Goal: Task Accomplishment & Management: Manage account settings

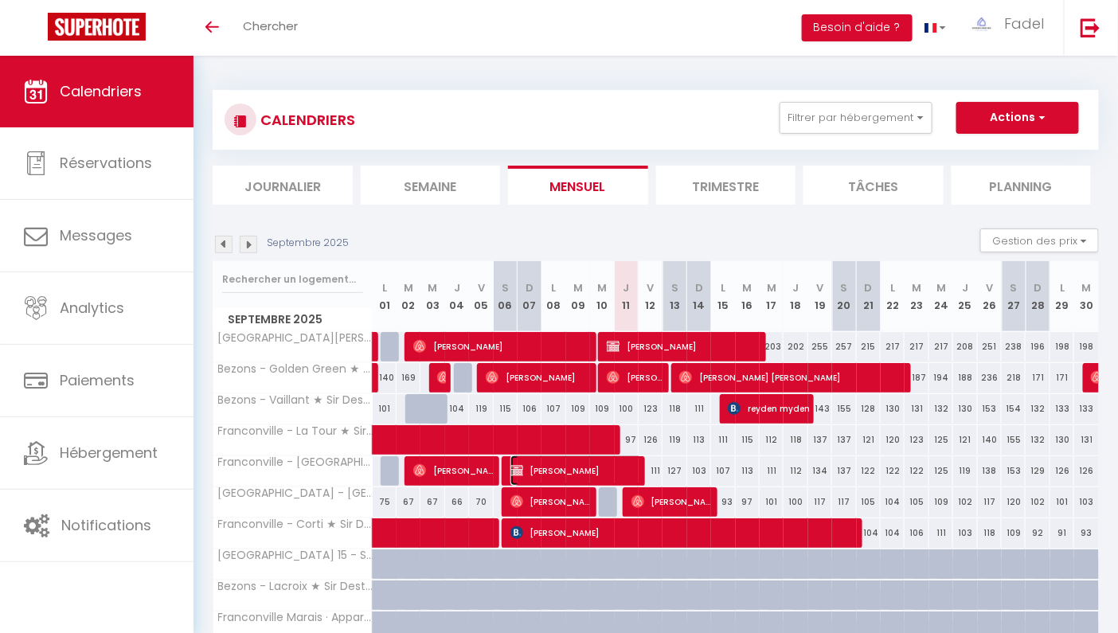
click at [601, 473] on span "[PERSON_NAME]" at bounding box center [575, 471] width 131 height 30
select select "OK"
select select "KO"
select select "0"
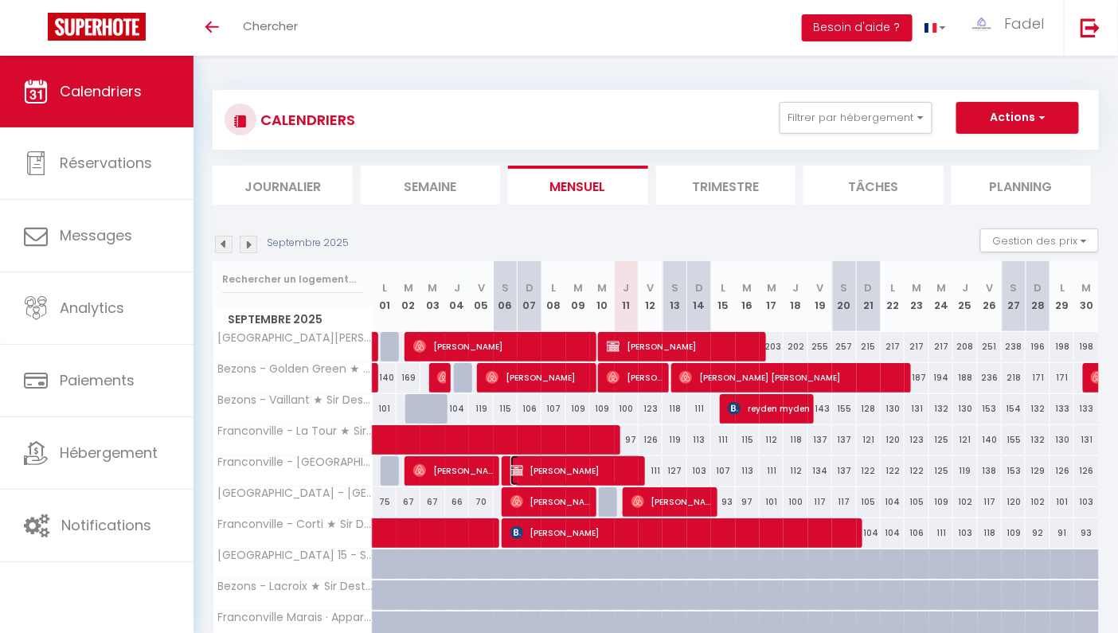
select select "1"
select select
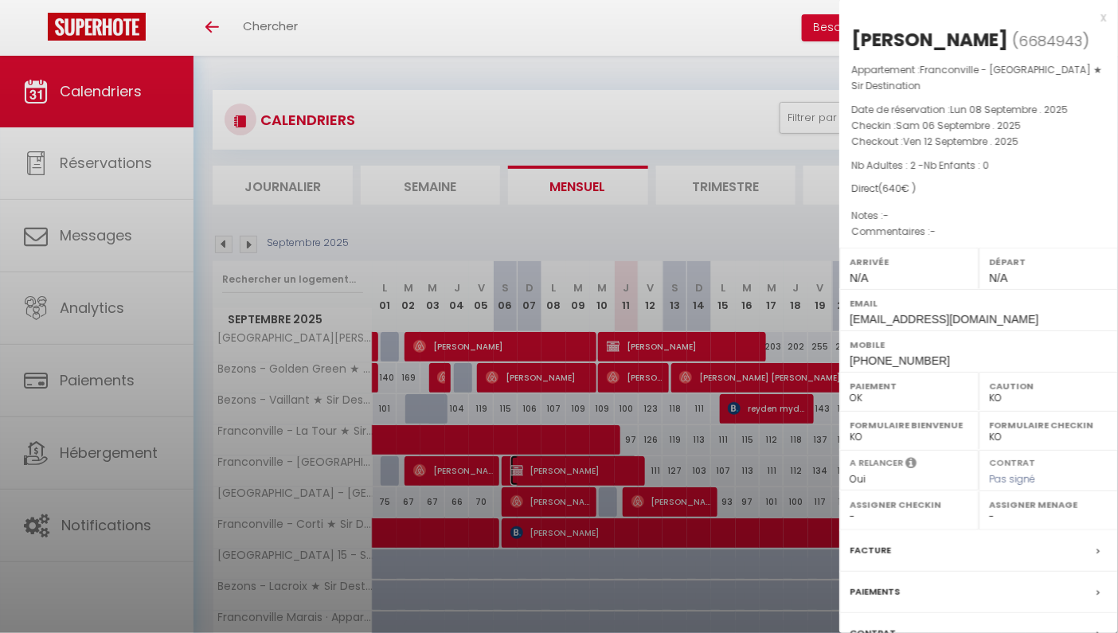
select select "11899"
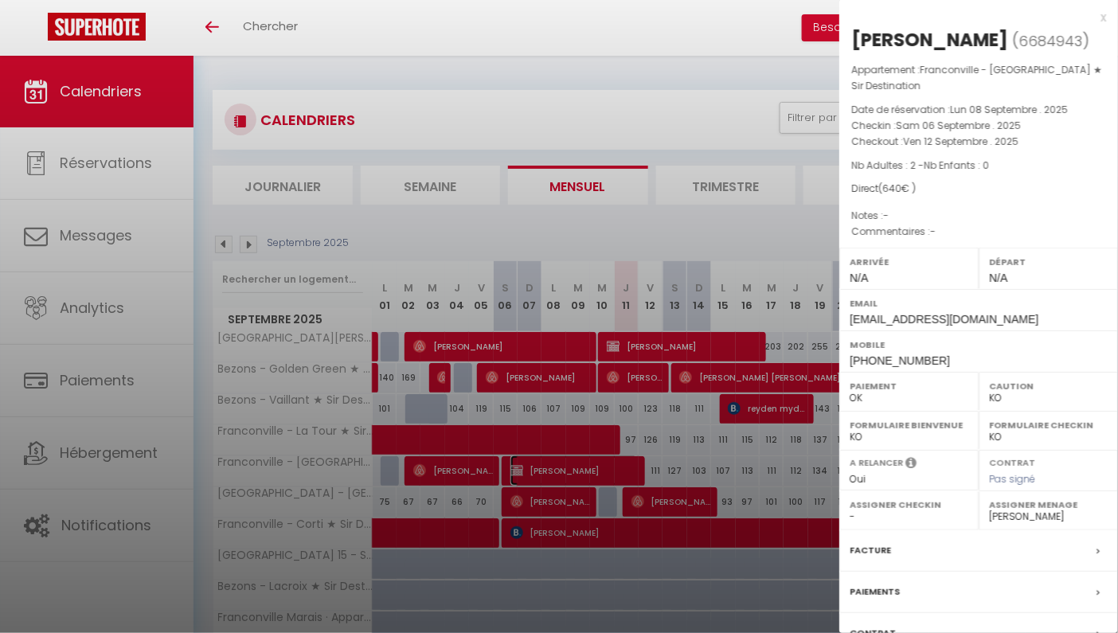
scroll to position [145, 0]
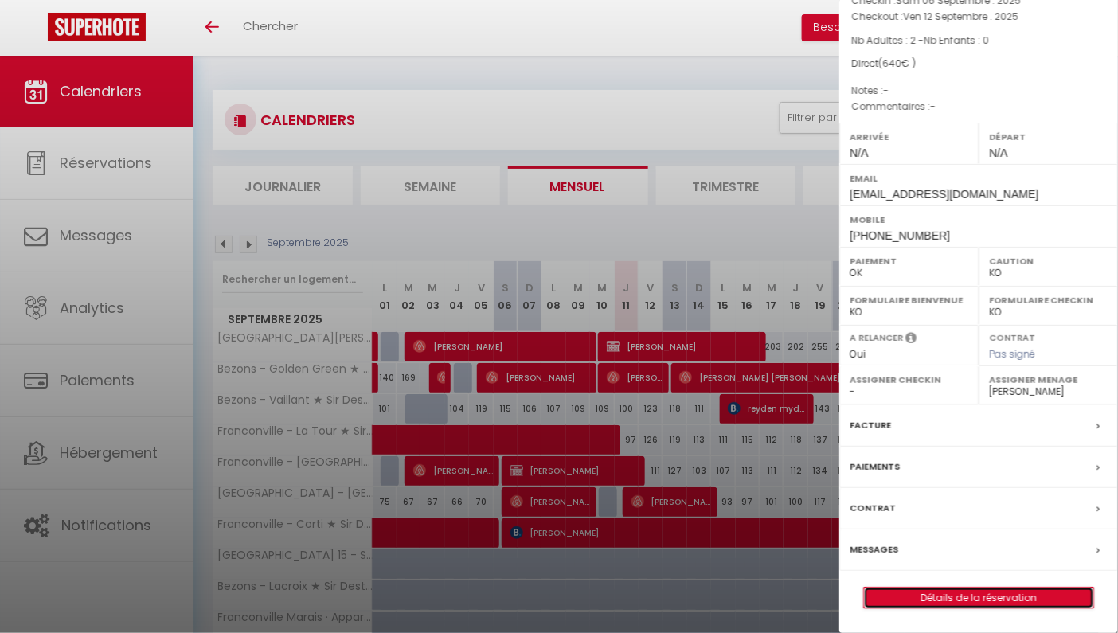
click at [950, 604] on link "Détails de la réservation" at bounding box center [978, 598] width 229 height 21
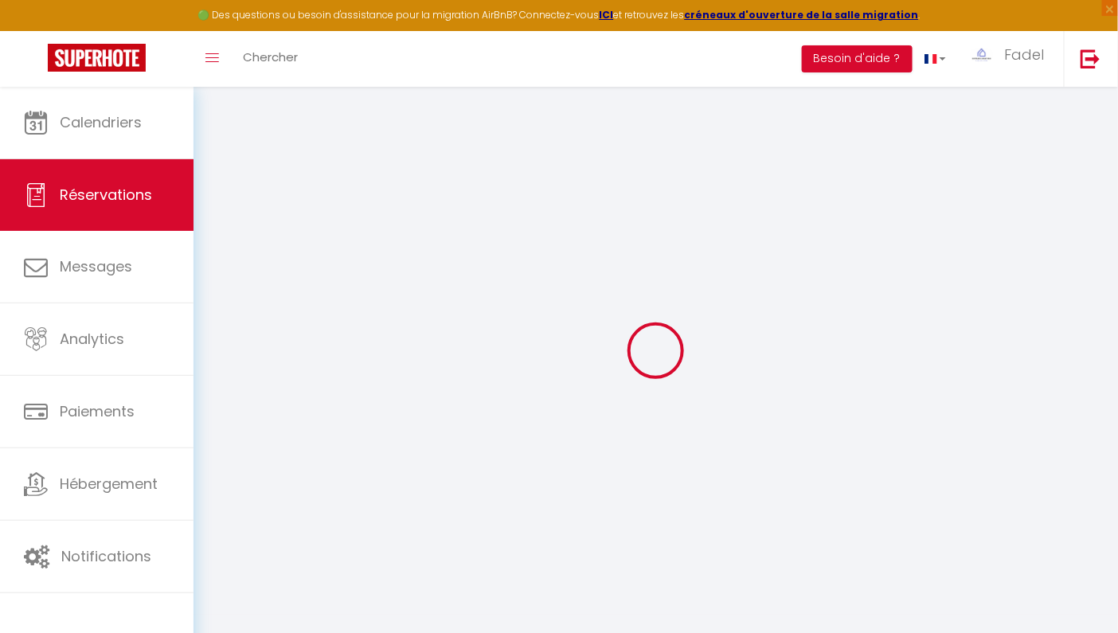
select select
checkbox input "false"
select select
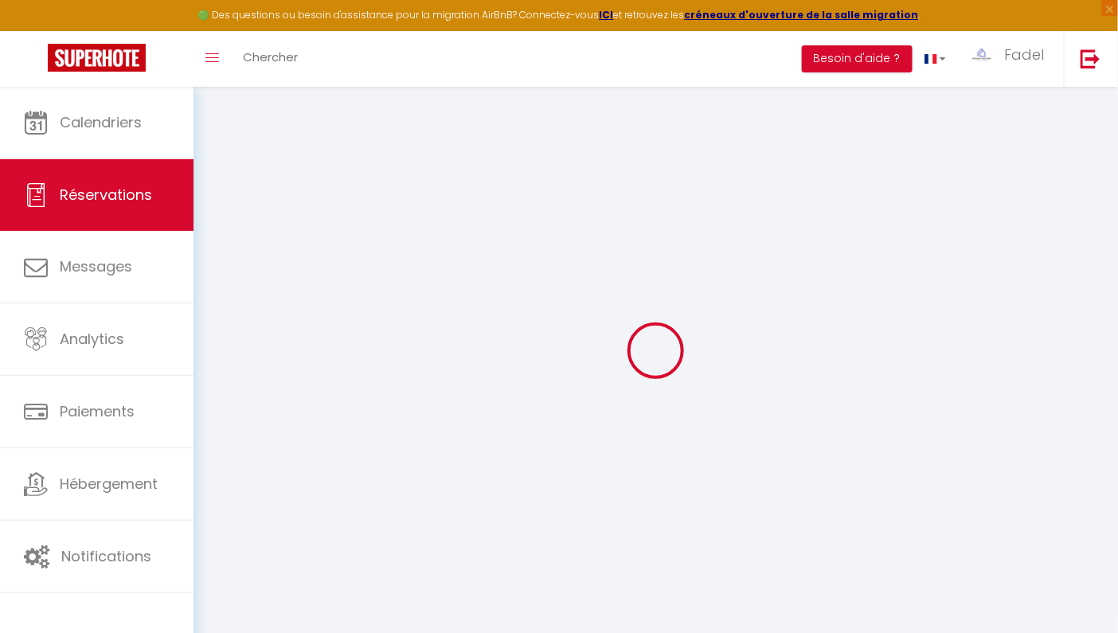
checkbox input "false"
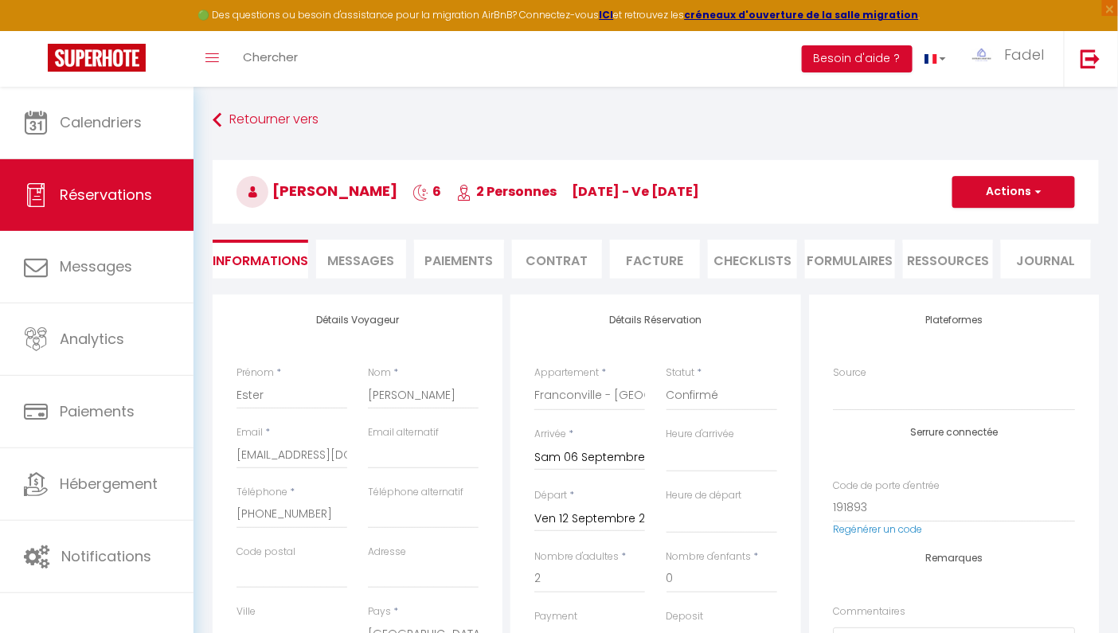
select select
checkbox input "false"
select select
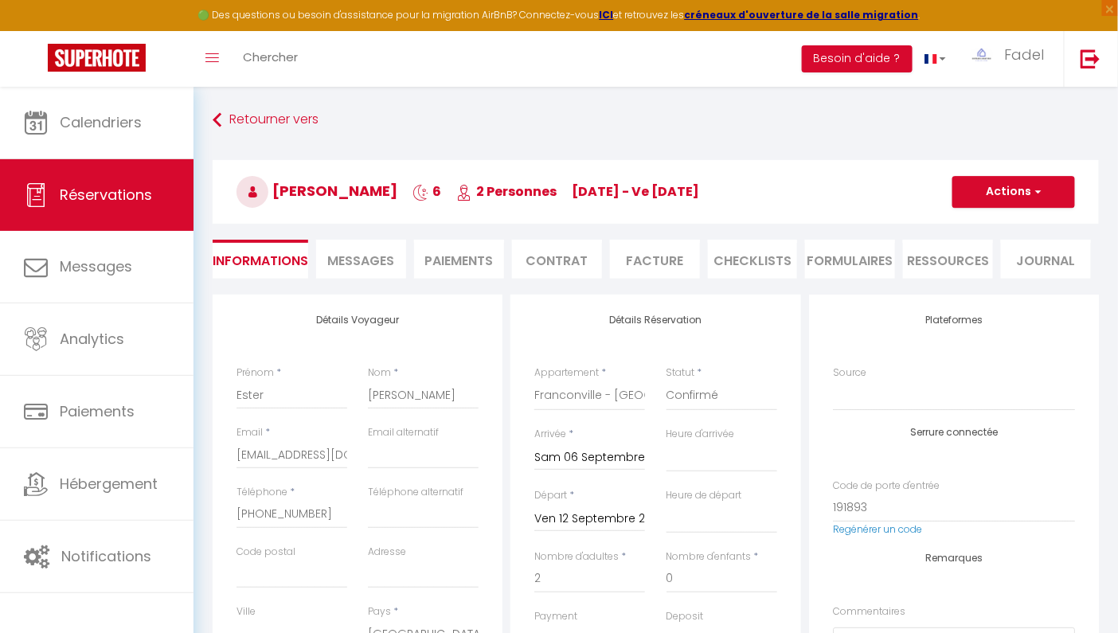
click at [455, 250] on li "Paiements" at bounding box center [459, 259] width 90 height 39
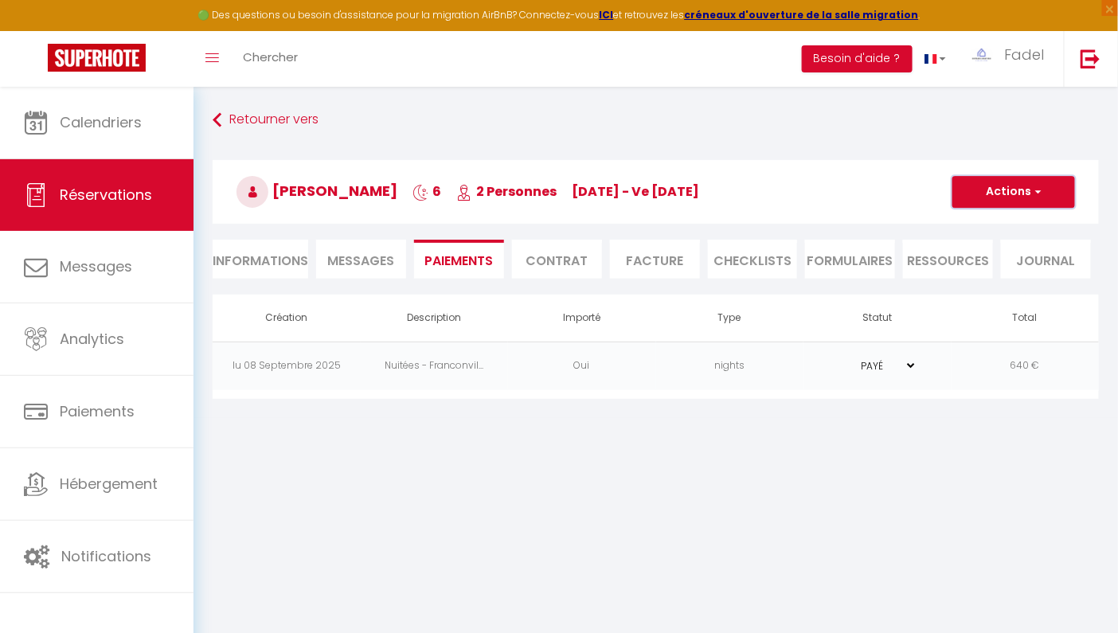
click at [999, 188] on button "Actions" at bounding box center [1013, 192] width 123 height 32
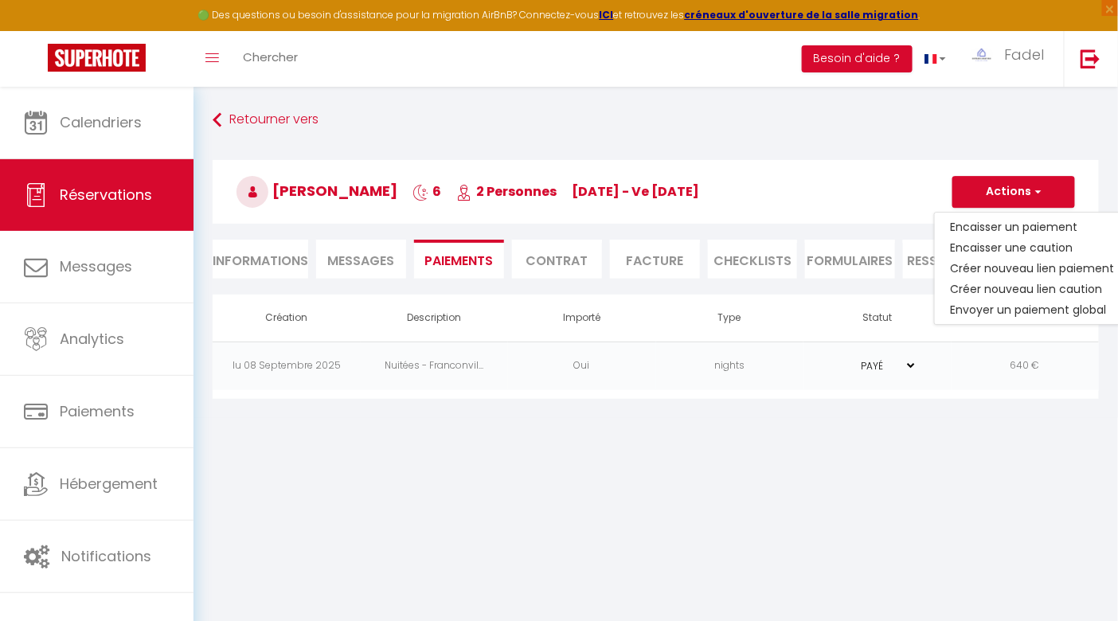
click at [255, 256] on li "Informations" at bounding box center [261, 259] width 96 height 39
select select
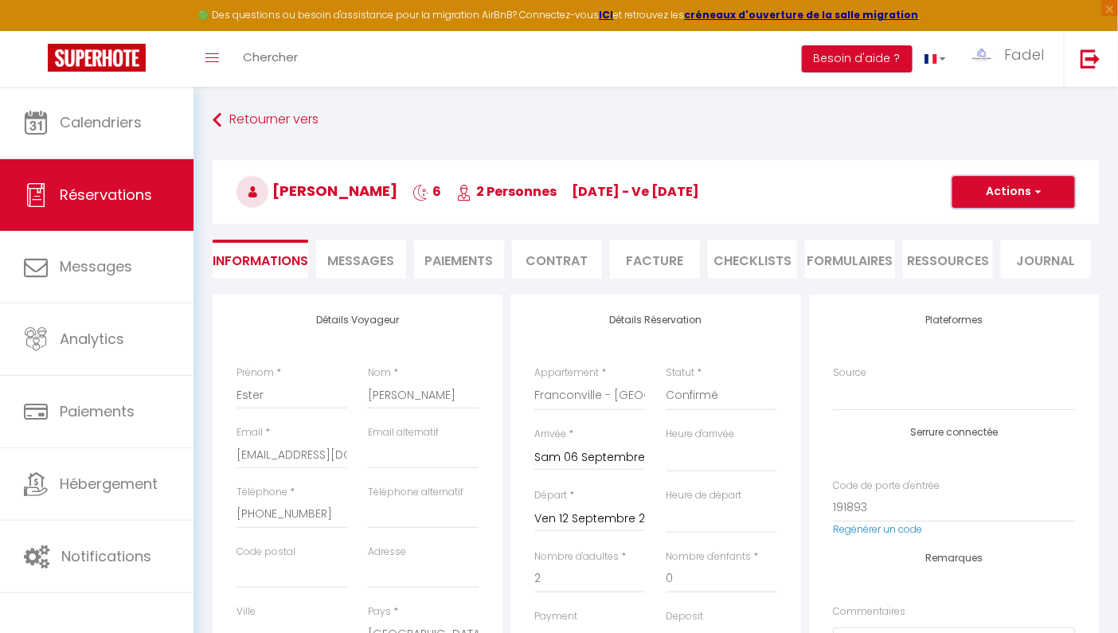
click at [1013, 190] on button "Actions" at bounding box center [1013, 192] width 123 height 32
click at [857, 160] on h3 "[PERSON_NAME] 6 2 Personnes [DATE] - ve [DATE]" at bounding box center [656, 192] width 886 height 64
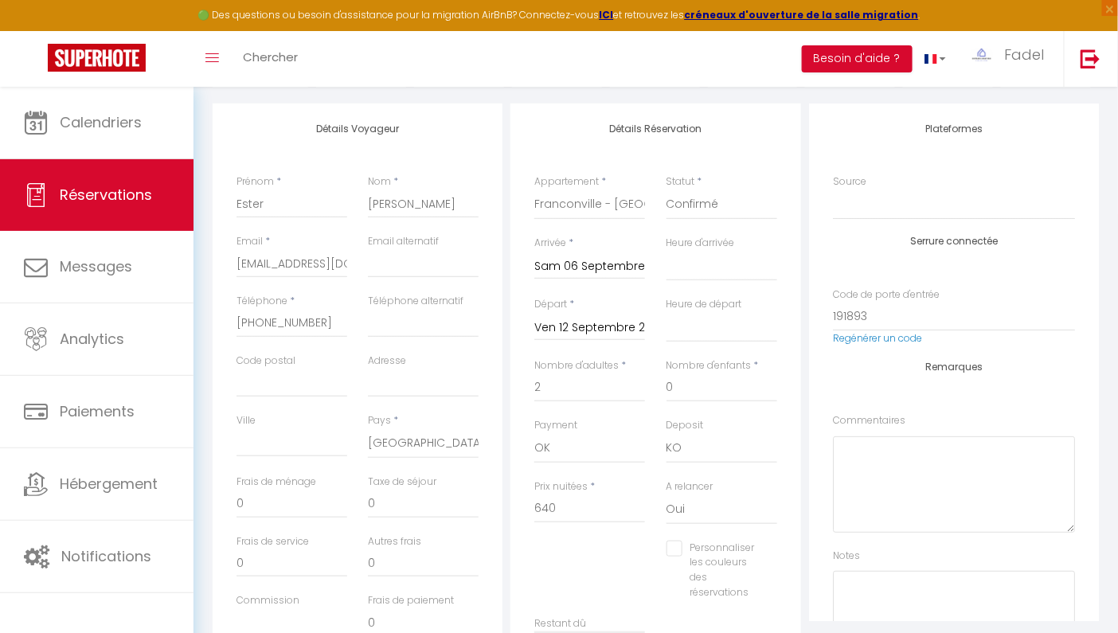
click at [577, 324] on input "Ven 12 Septembre 2025" at bounding box center [589, 328] width 111 height 21
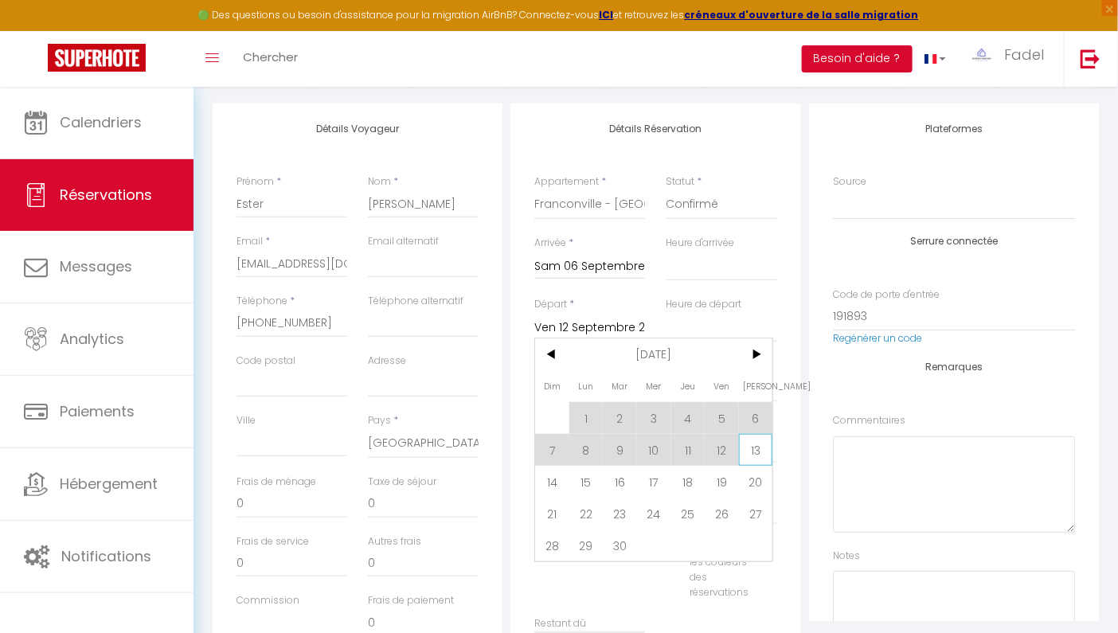
click at [753, 449] on span "13" at bounding box center [756, 450] width 34 height 32
select select
type input "Sam 13 Septembre 2025"
select select
checkbox input "false"
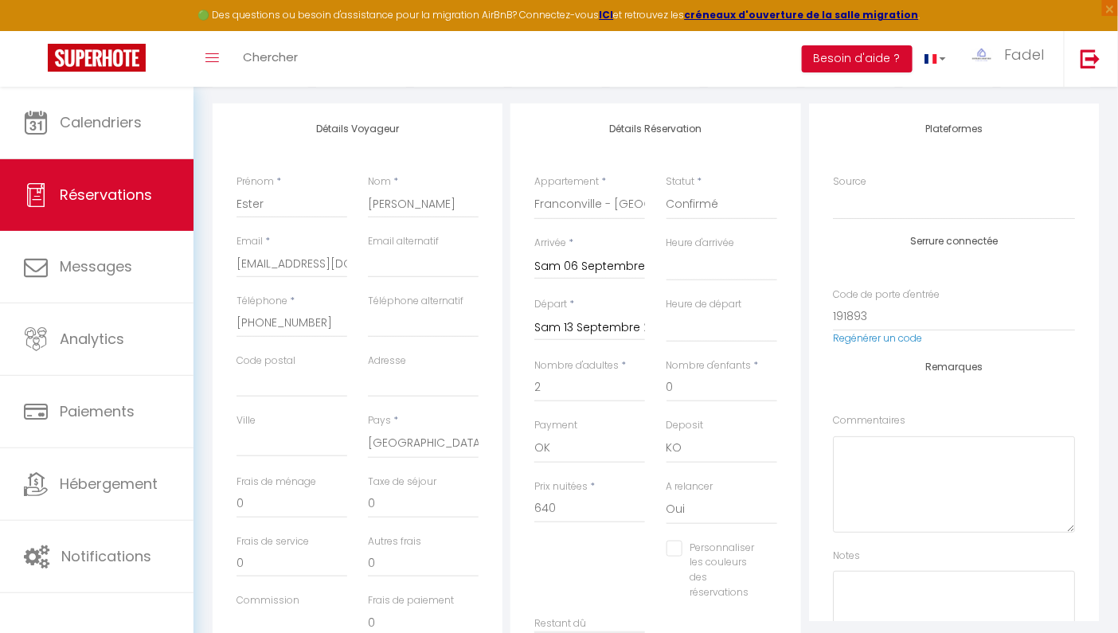
type input "45"
type input "30.66"
select select
type input "511.7"
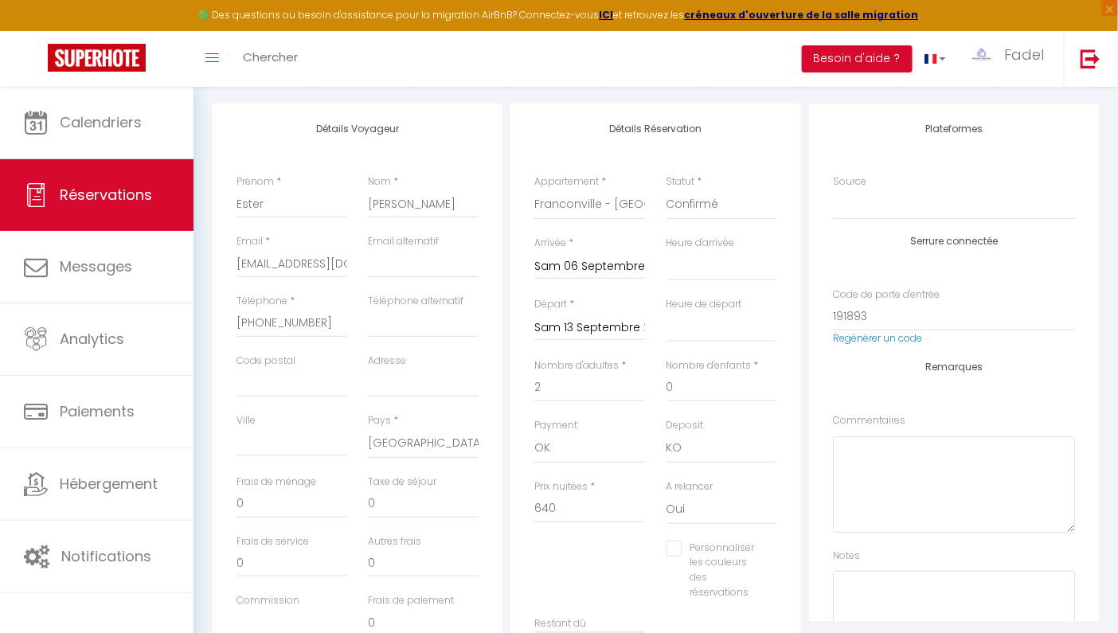
checkbox input "false"
click at [568, 501] on input "511.7" at bounding box center [589, 509] width 111 height 29
type input "6"
select select
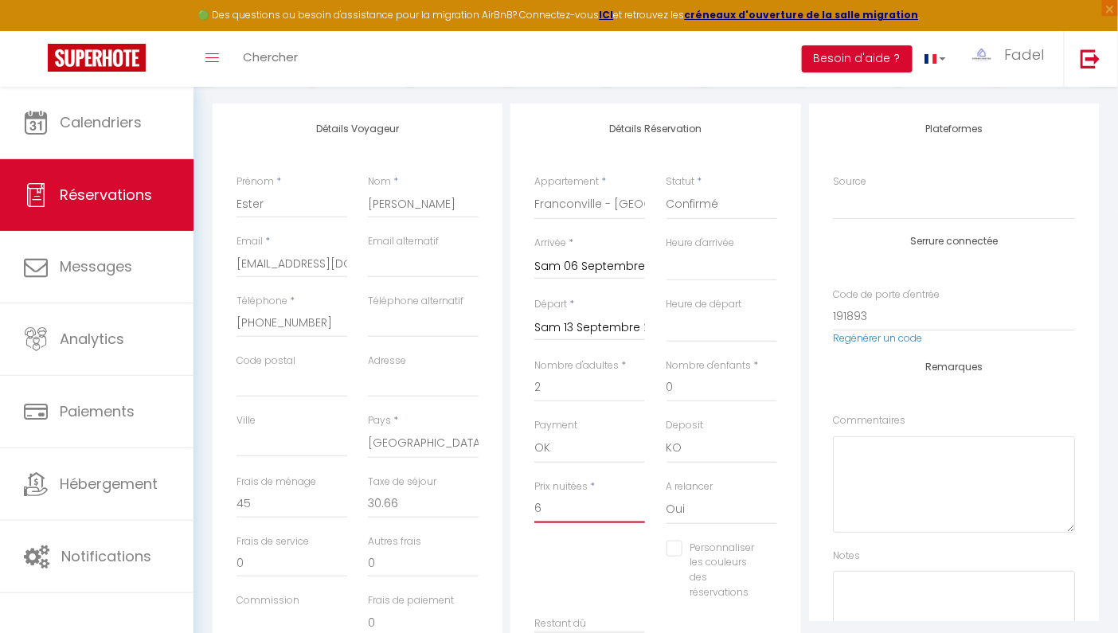
select select
checkbox input "false"
type input "64"
select select
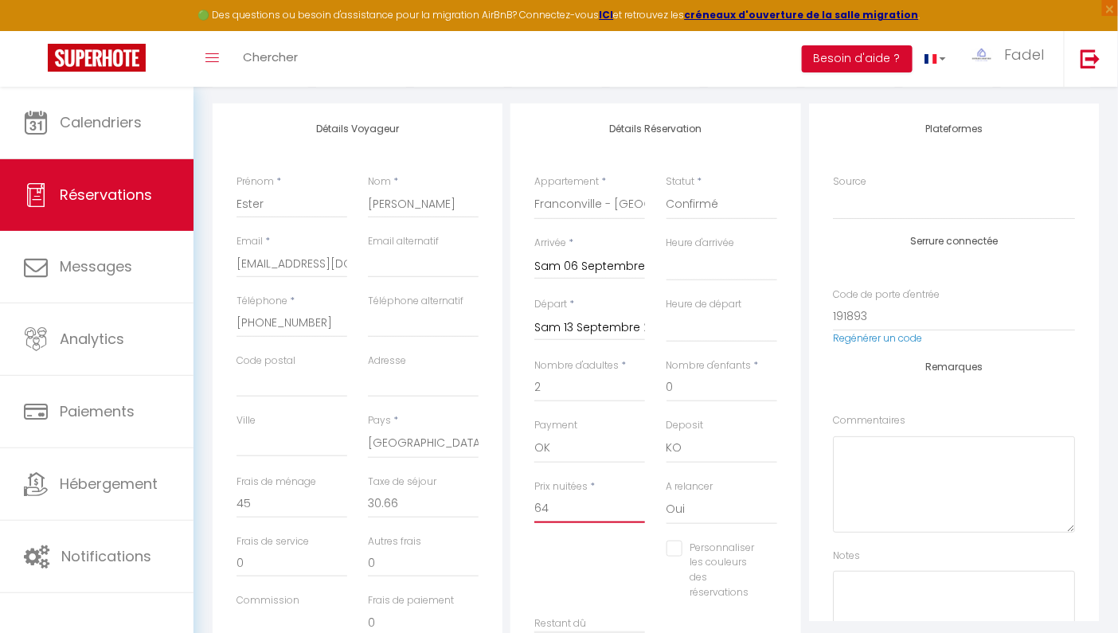
checkbox input "false"
type input "640"
select select
checkbox input "false"
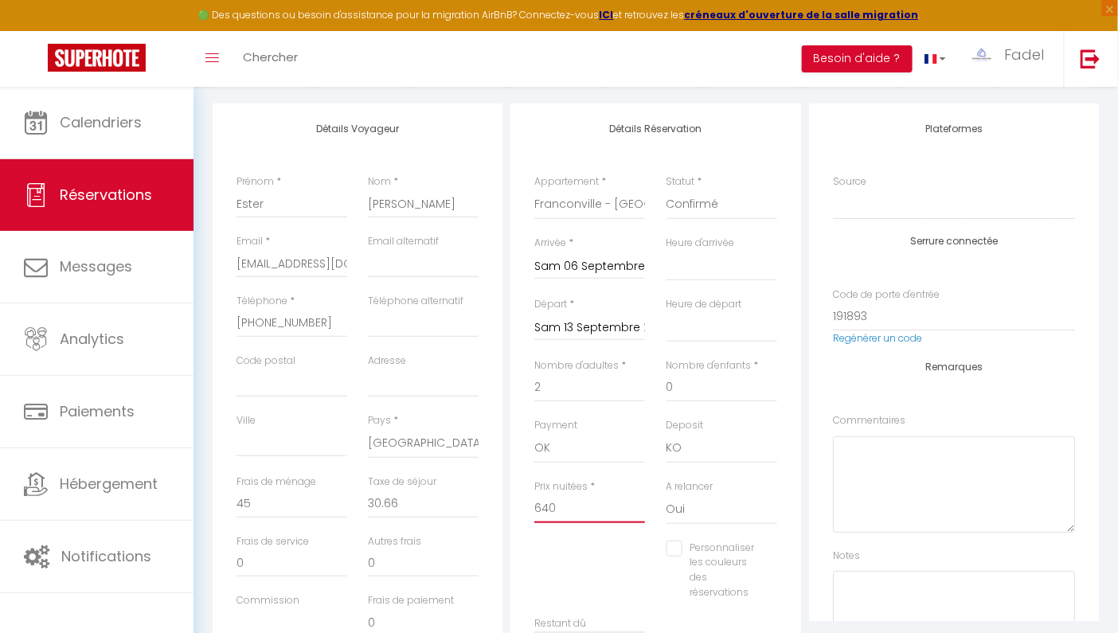
scroll to position [0, 0]
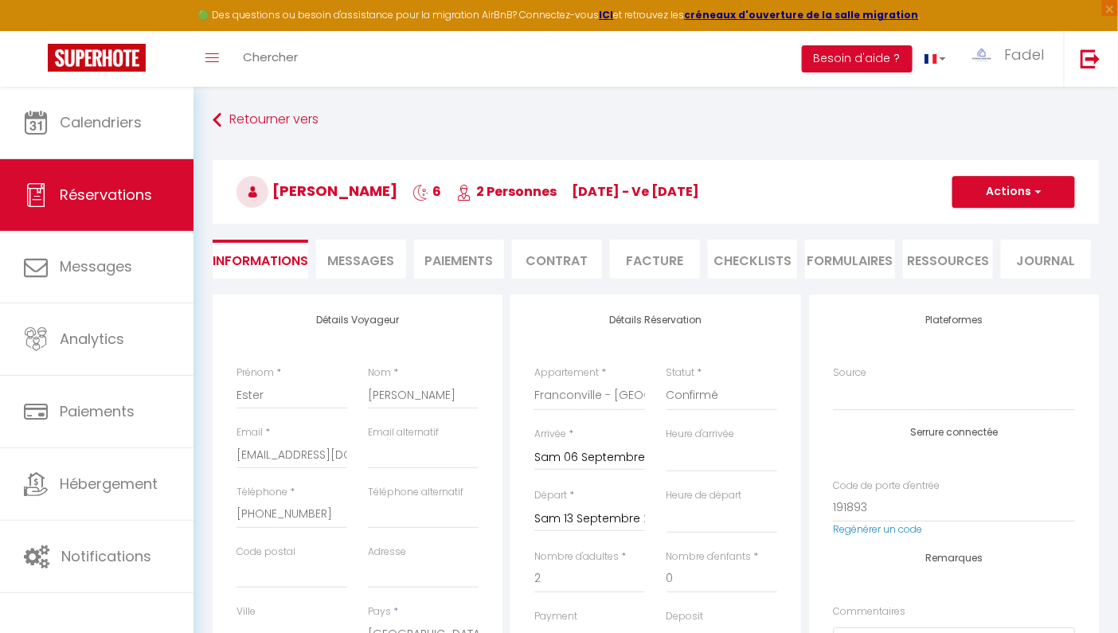
type input "640"
type input "0"
select select
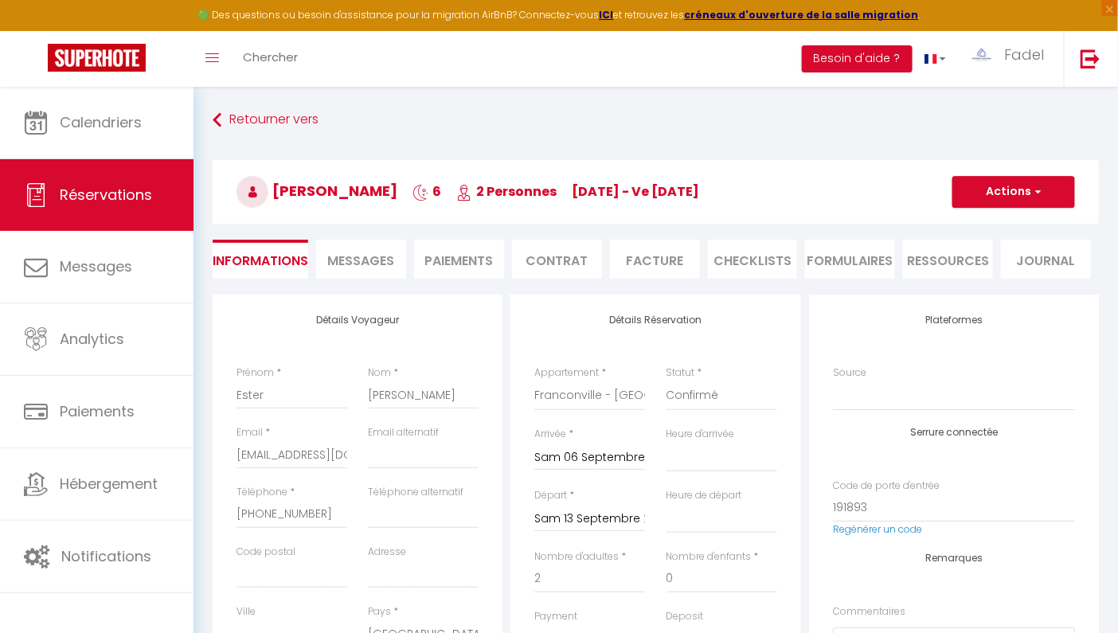
checkbox input "false"
click at [476, 259] on li "Paiements" at bounding box center [459, 259] width 90 height 39
select select
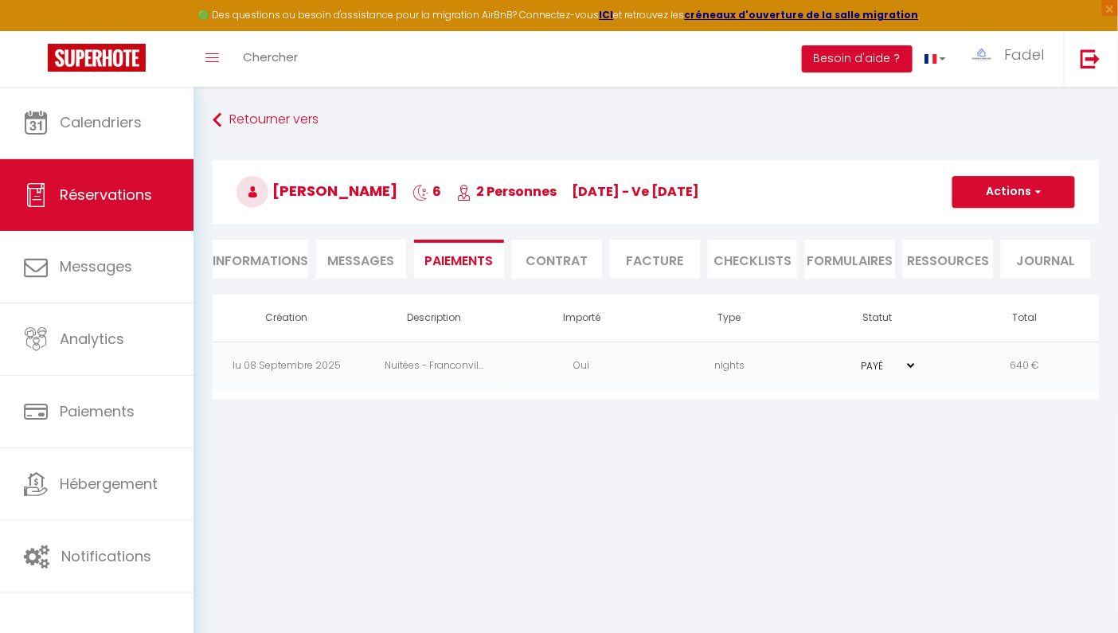
click at [265, 249] on li "Informations" at bounding box center [261, 259] width 96 height 39
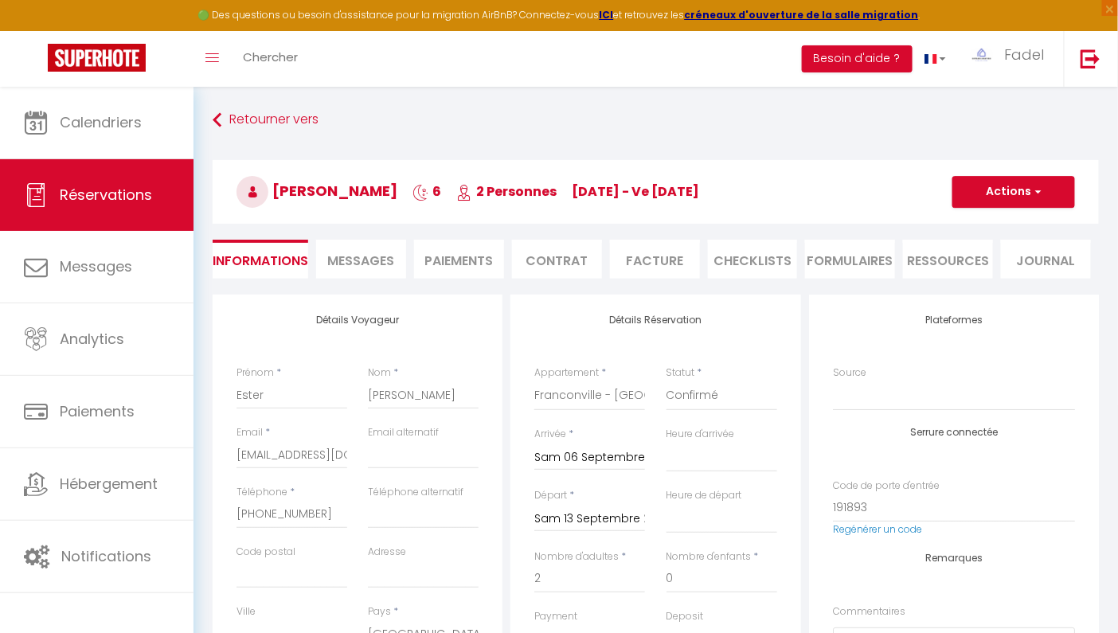
select select
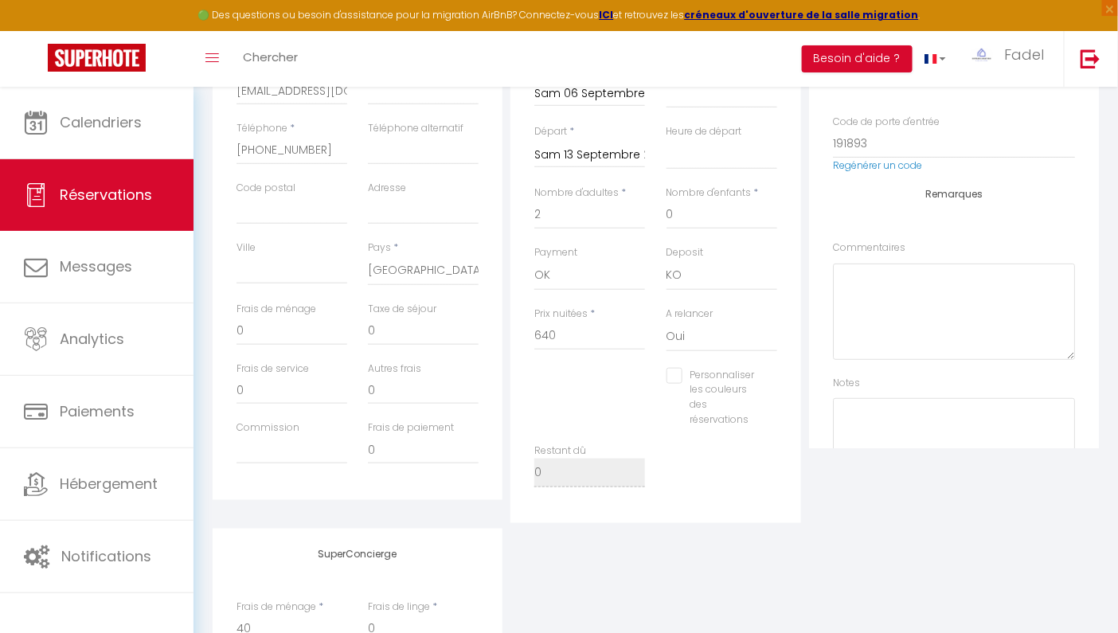
scroll to position [365, 0]
click at [712, 500] on div "Restant dû 0" at bounding box center [656, 473] width 264 height 60
drag, startPoint x: 566, startPoint y: 334, endPoint x: 453, endPoint y: 352, distance: 114.6
click at [453, 352] on div "Détails Voyageur Prénom * [PERSON_NAME] * [PERSON_NAME] Email * [EMAIL_ADDRESS]…" at bounding box center [656, 226] width 894 height 593
type input "7"
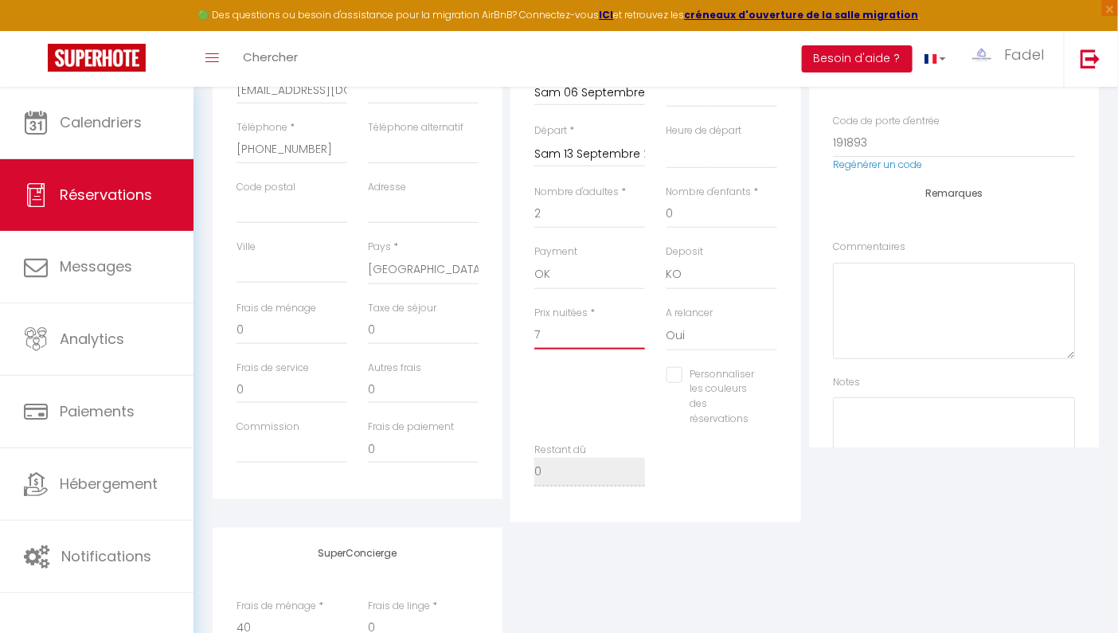
select select
checkbox input "false"
type input "70"
select select
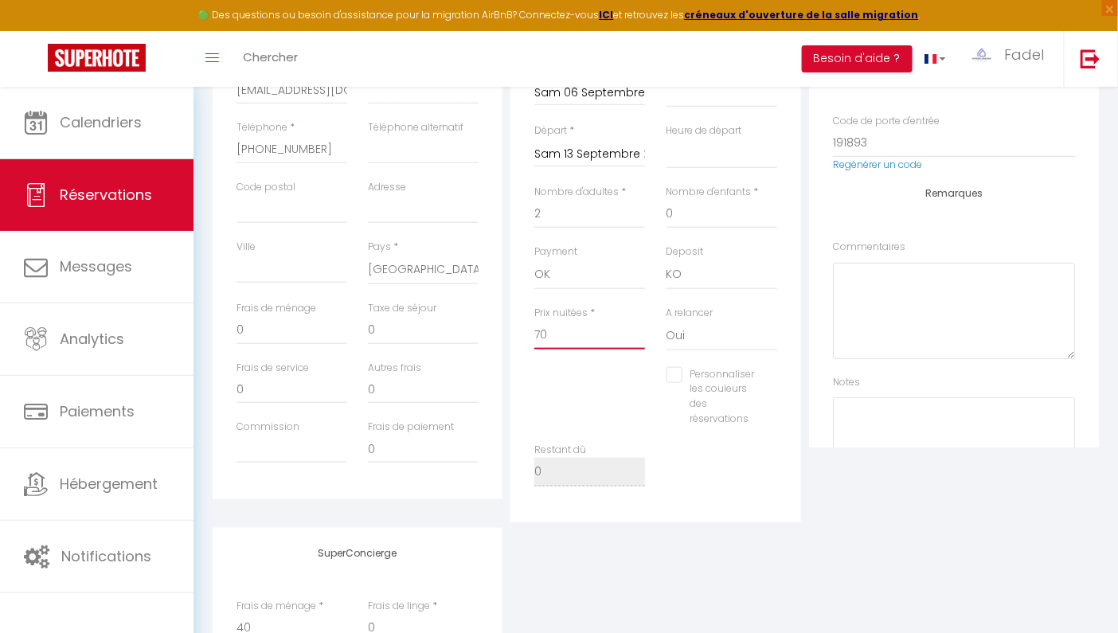
select select
checkbox input "false"
type input "700"
select select
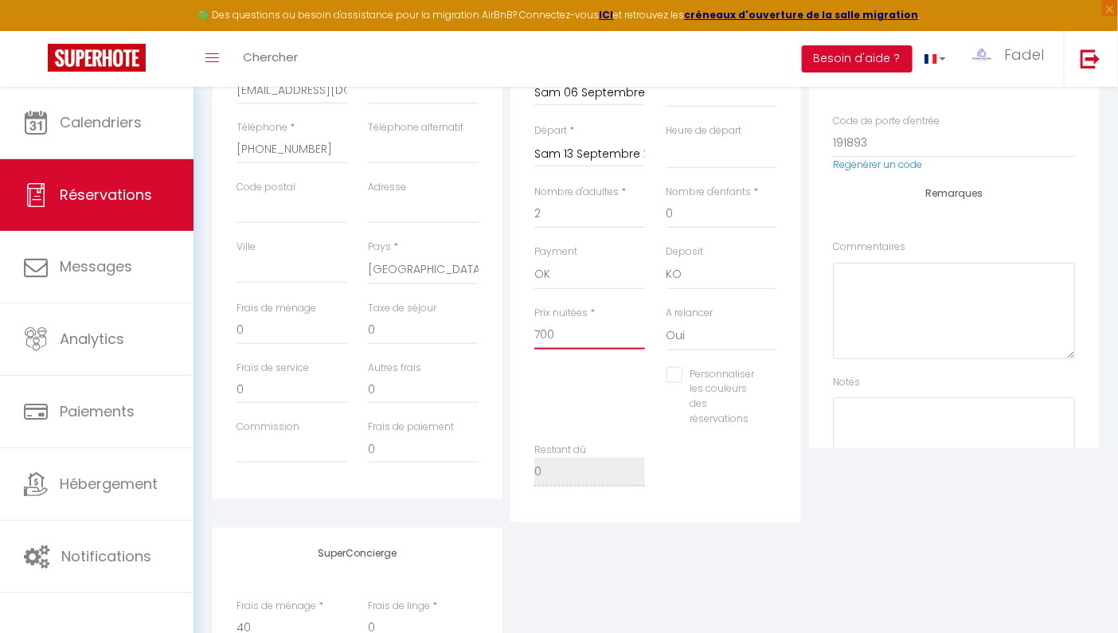
checkbox input "false"
type input "700"
click at [702, 549] on div "SuperConcierge Frais de ménage * 40 Frais [PERSON_NAME] * 0 Frais de checkin * 0" at bounding box center [656, 633] width 894 height 210
drag, startPoint x: 277, startPoint y: 341, endPoint x: 213, endPoint y: 327, distance: 65.3
click at [213, 327] on div "Détails Voyageur Prénom * [PERSON_NAME] * [PERSON_NAME] Email * [EMAIL_ADDRESS]…" at bounding box center [358, 214] width 290 height 569
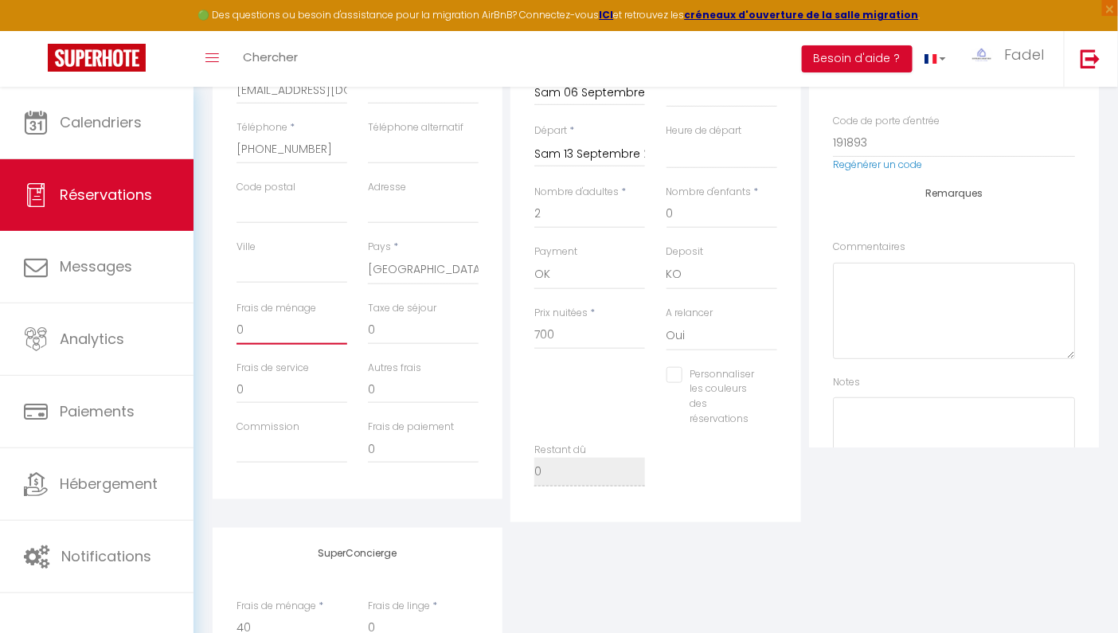
type input "6"
select select
checkbox input "false"
type input "60"
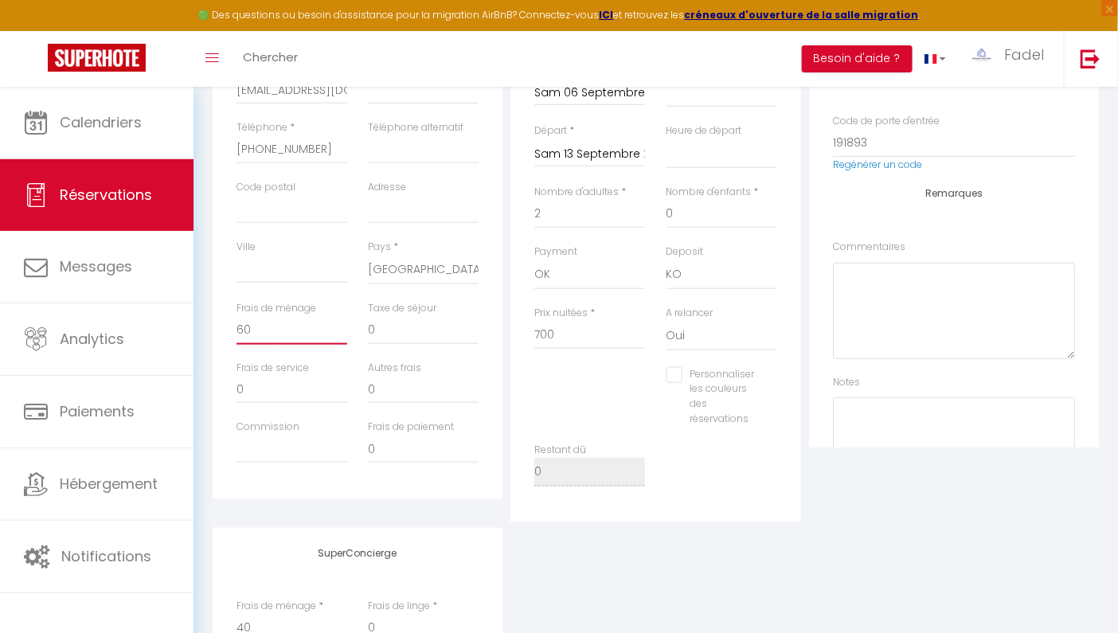
select select
checkbox input "false"
type input "60"
click at [734, 562] on div "SuperConcierge Frais de ménage * 40 Frais [PERSON_NAME] * 0 Frais de checkin * 0" at bounding box center [656, 633] width 894 height 210
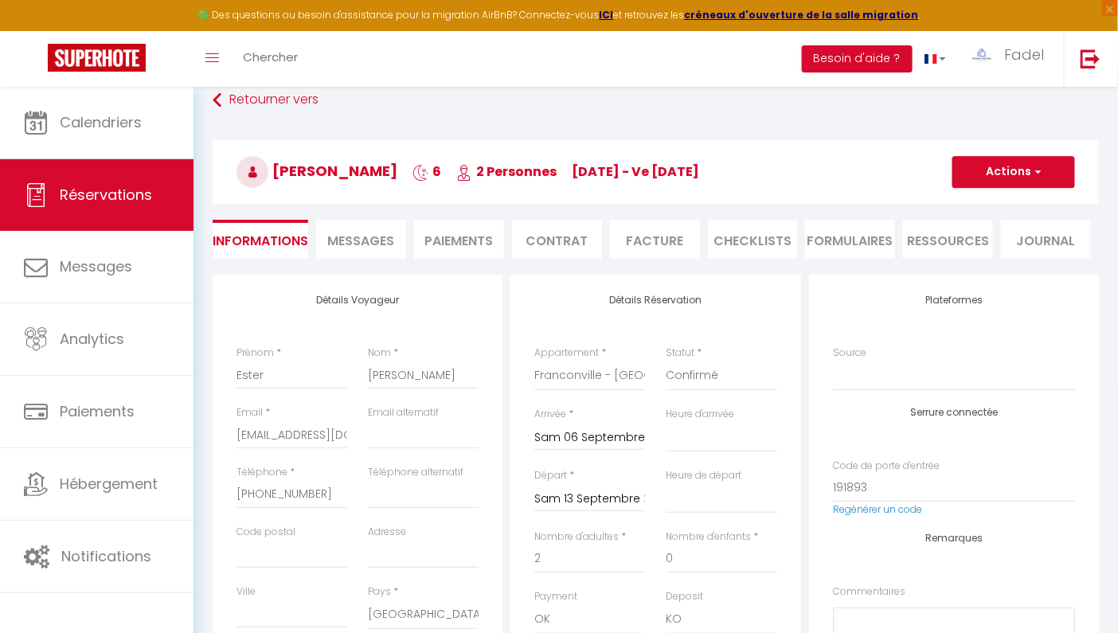
scroll to position [0, 0]
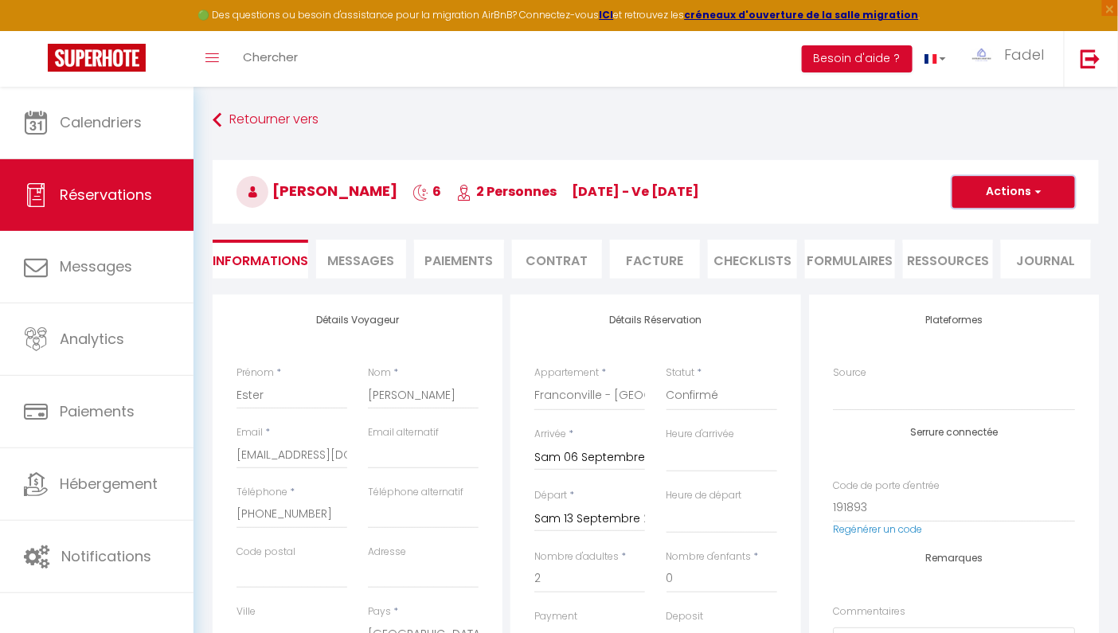
click at [1003, 198] on button "Actions" at bounding box center [1013, 192] width 123 height 32
click at [984, 223] on link "Enregistrer" at bounding box center [998, 227] width 126 height 21
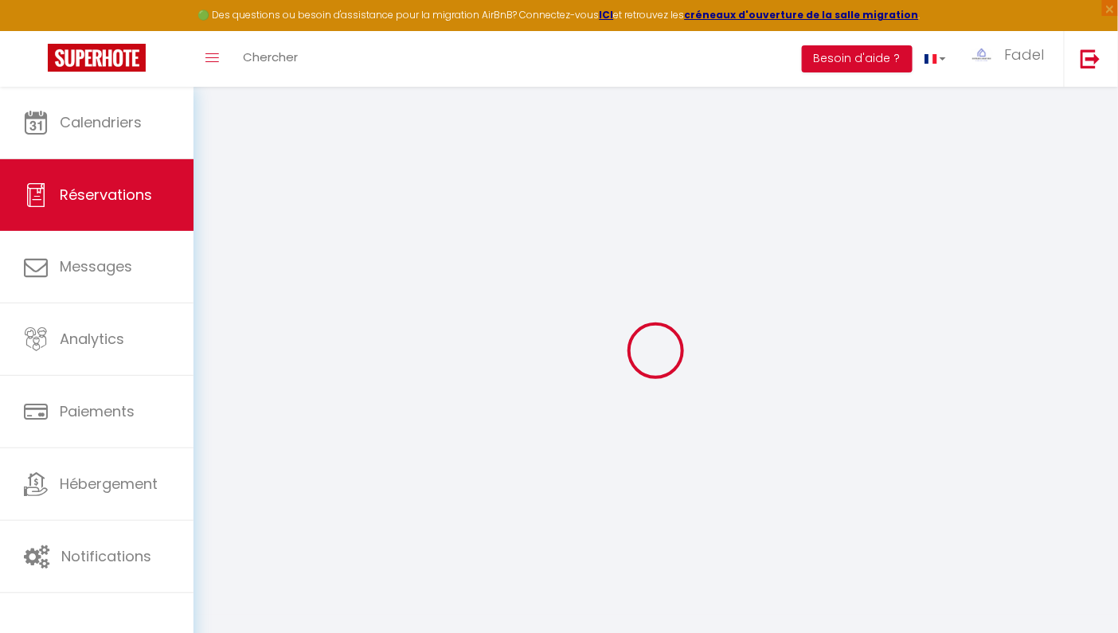
select select "not_cancelled"
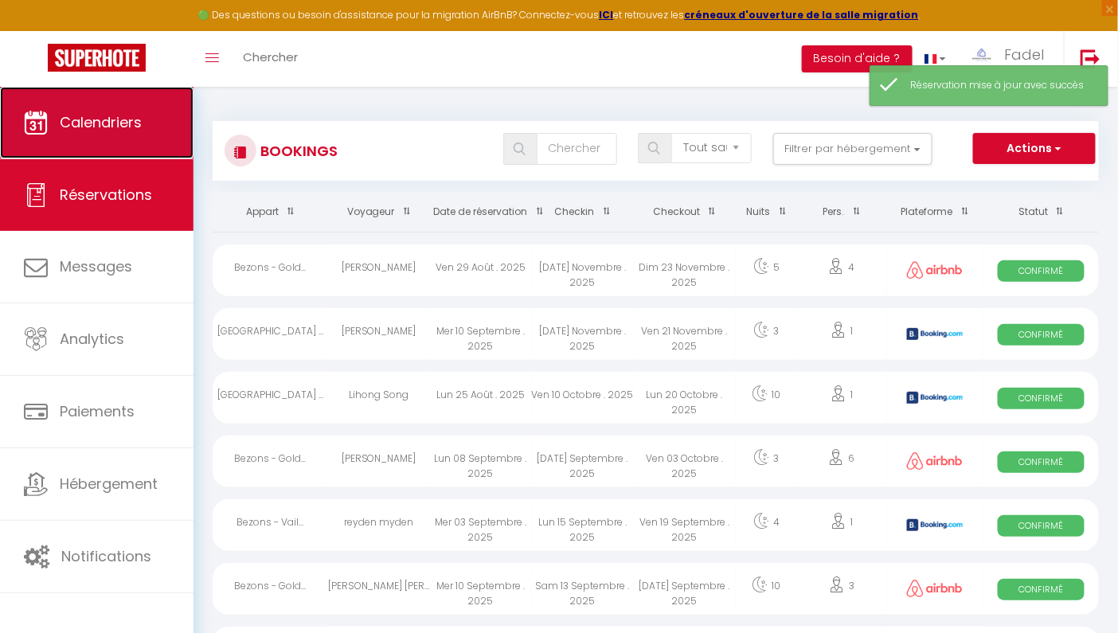
click at [104, 94] on link "Calendriers" at bounding box center [97, 123] width 194 height 72
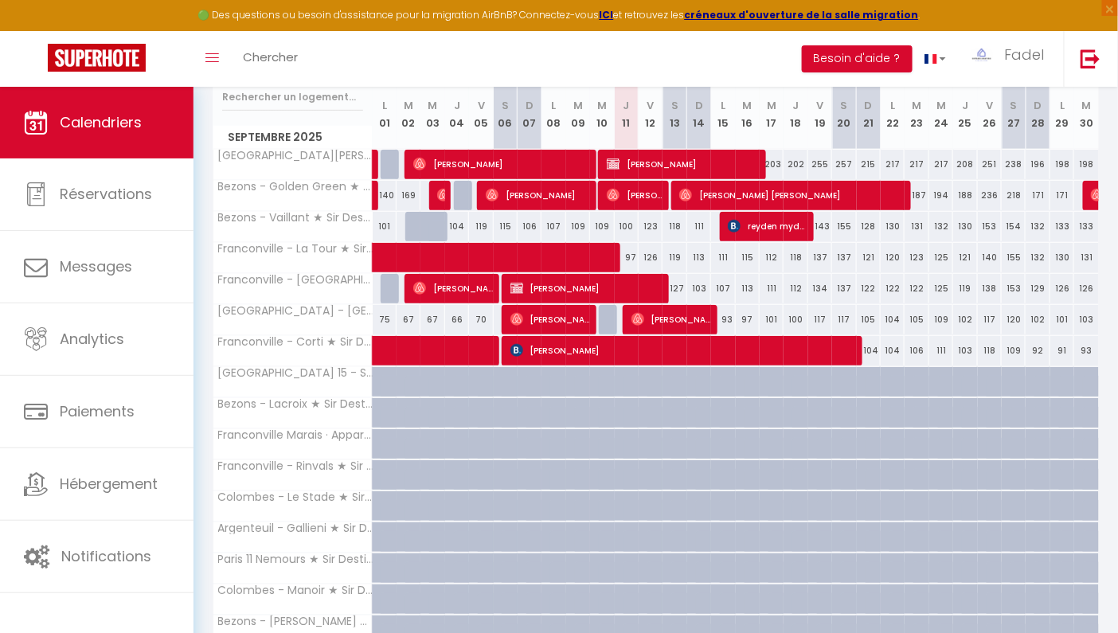
scroll to position [221, 0]
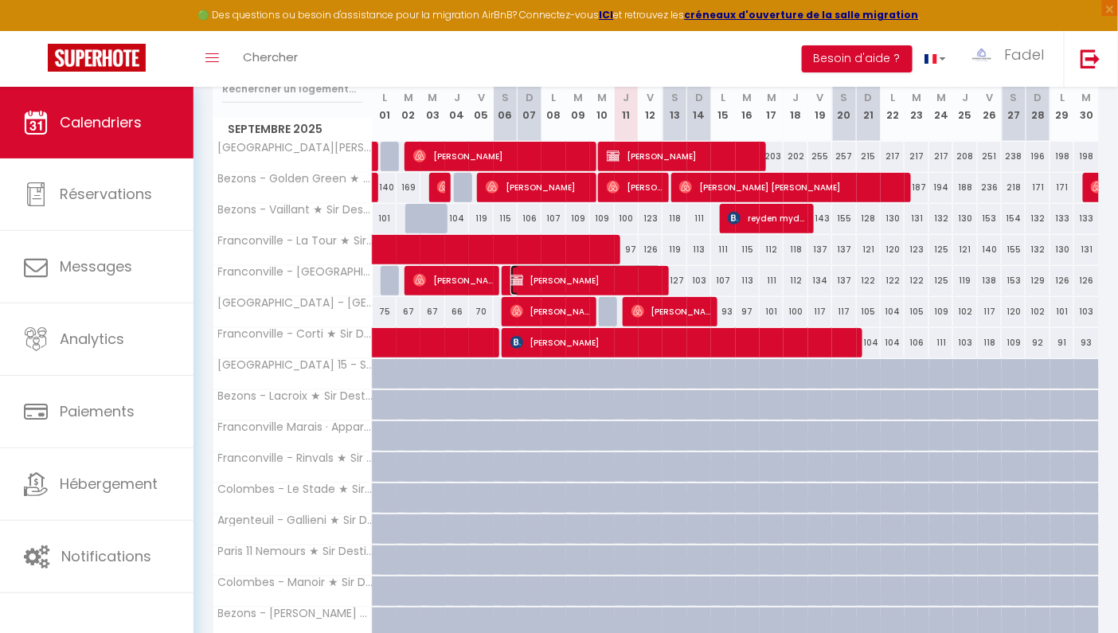
click at [622, 280] on span "[PERSON_NAME]" at bounding box center [585, 280] width 151 height 30
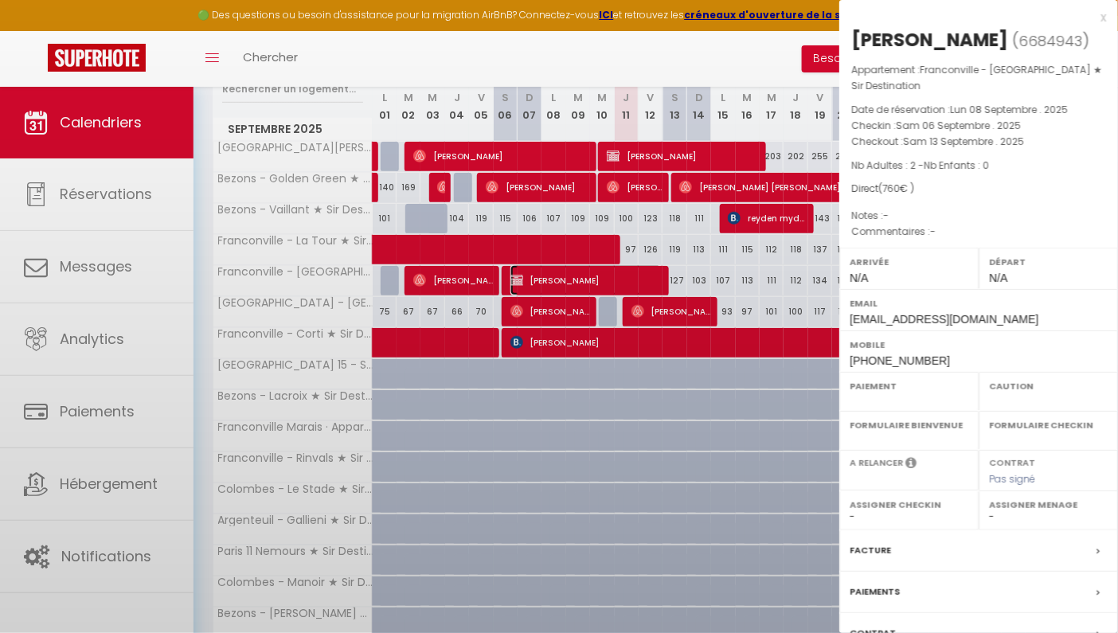
select select "OK"
select select "KO"
select select "0"
select select "1"
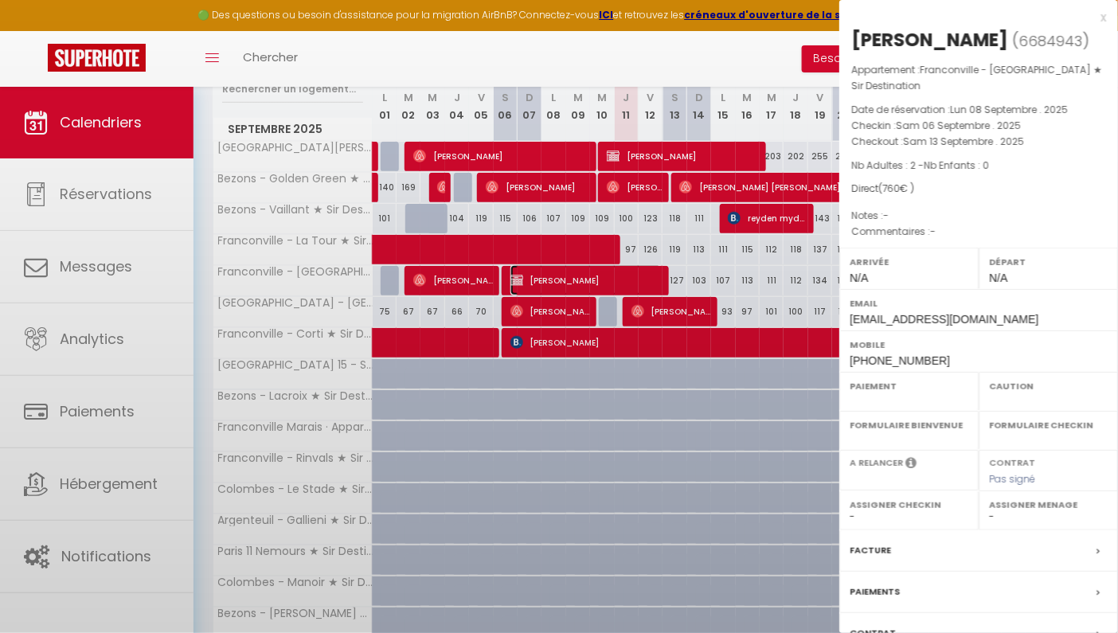
select select
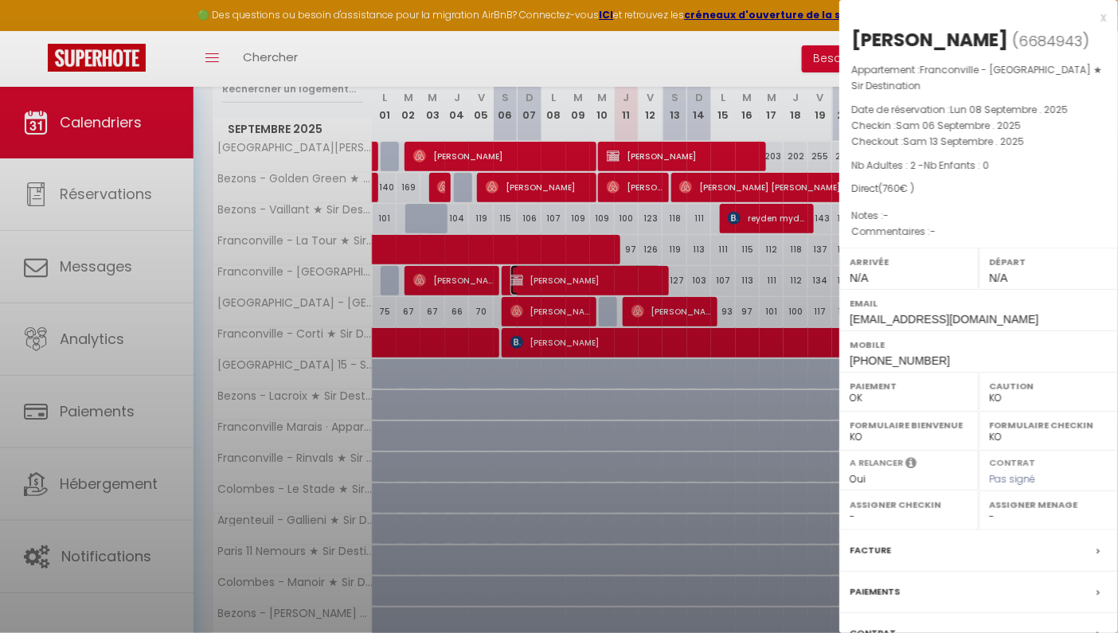
select select "11899"
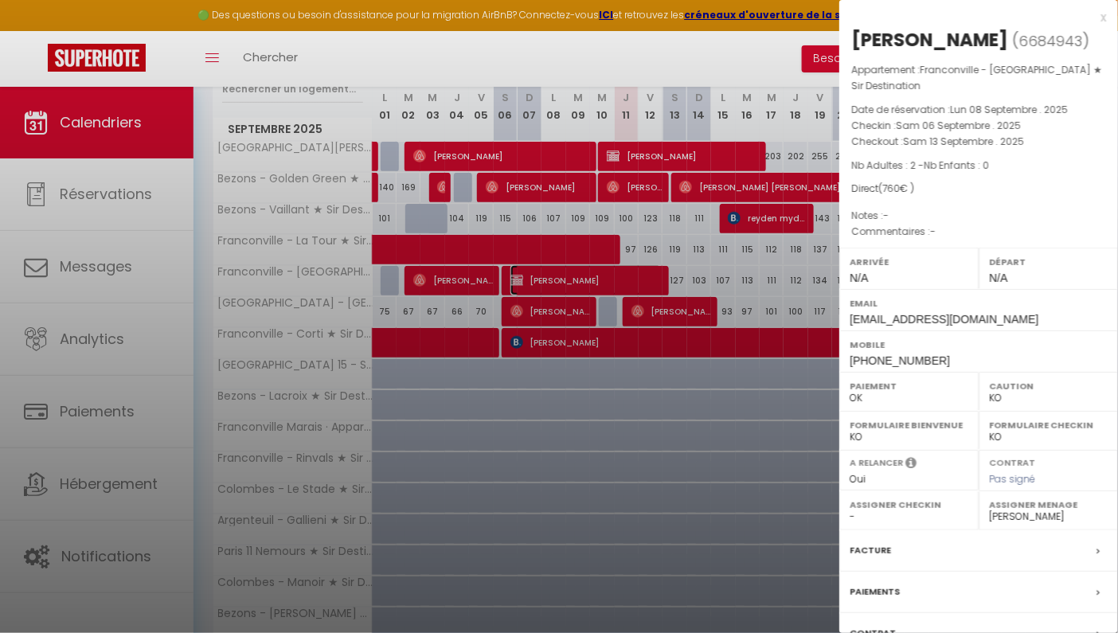
scroll to position [145, 0]
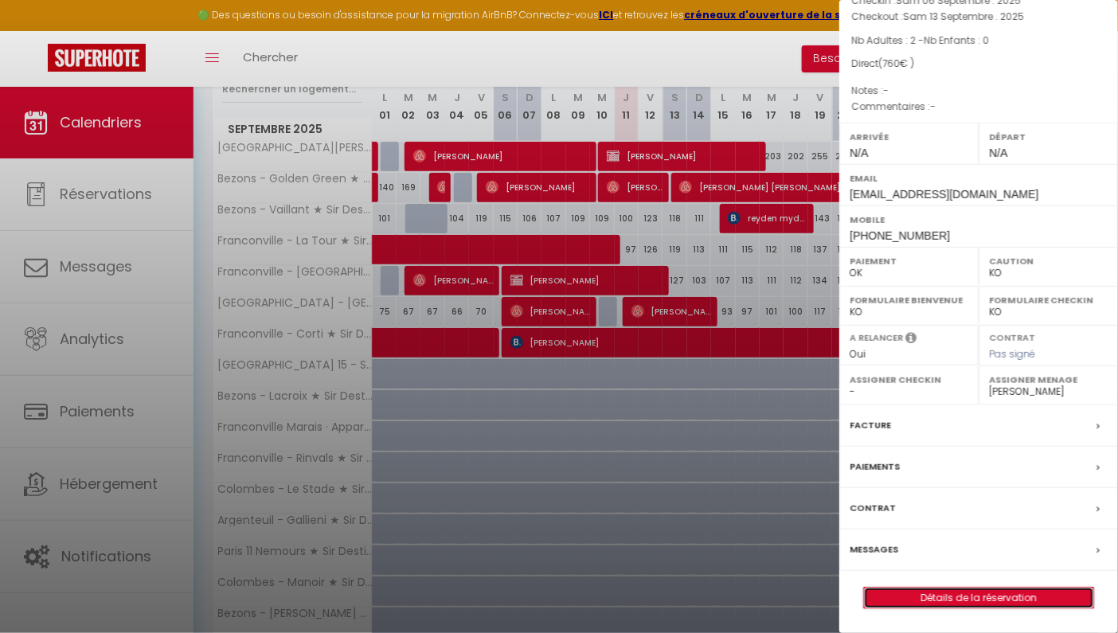
click at [973, 600] on link "Détails de la réservation" at bounding box center [978, 598] width 229 height 21
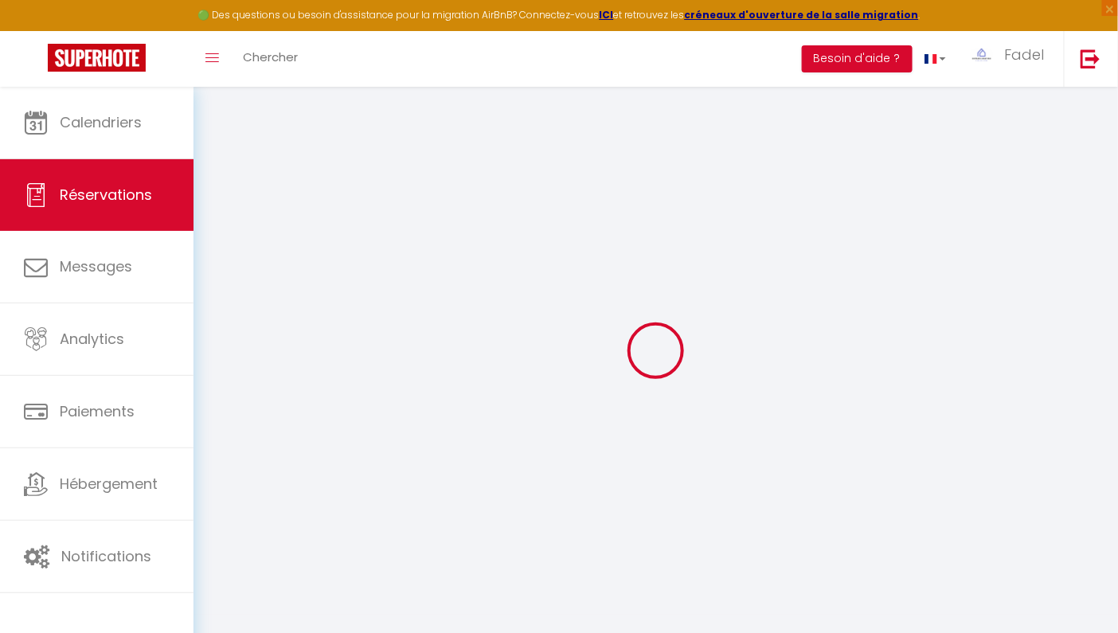
select select
checkbox input "false"
select select
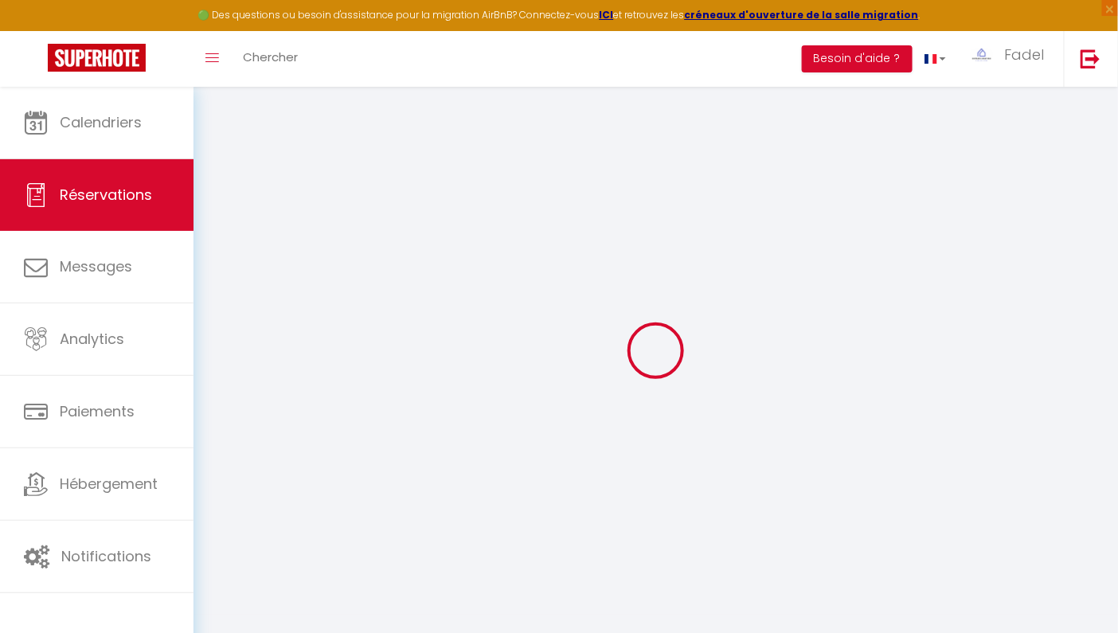
checkbox input "false"
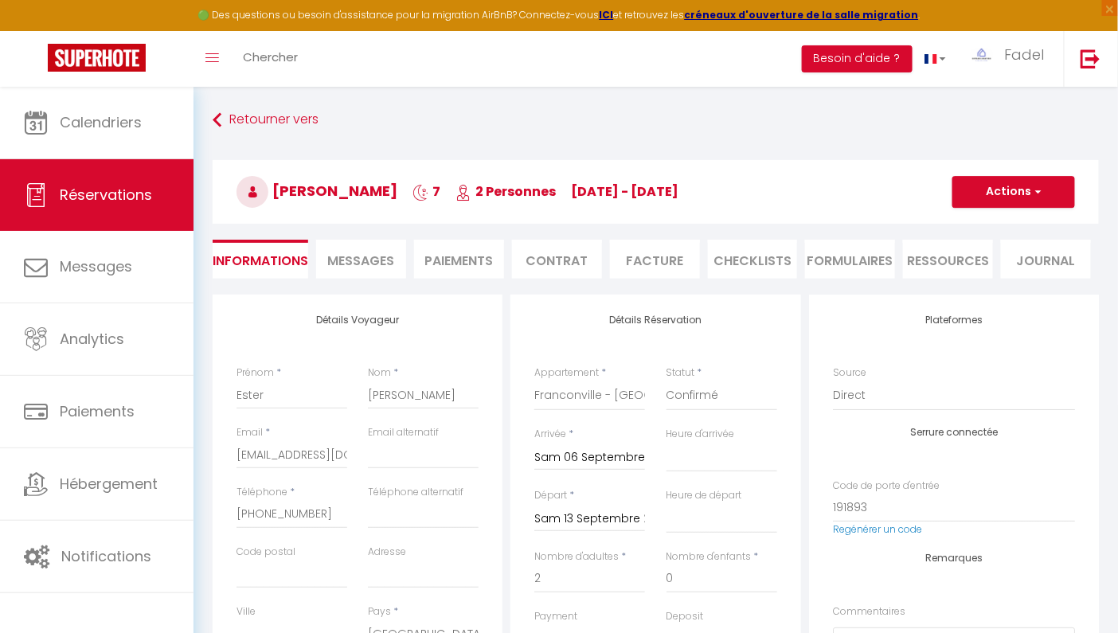
type input "60"
select select
checkbox input "false"
select select
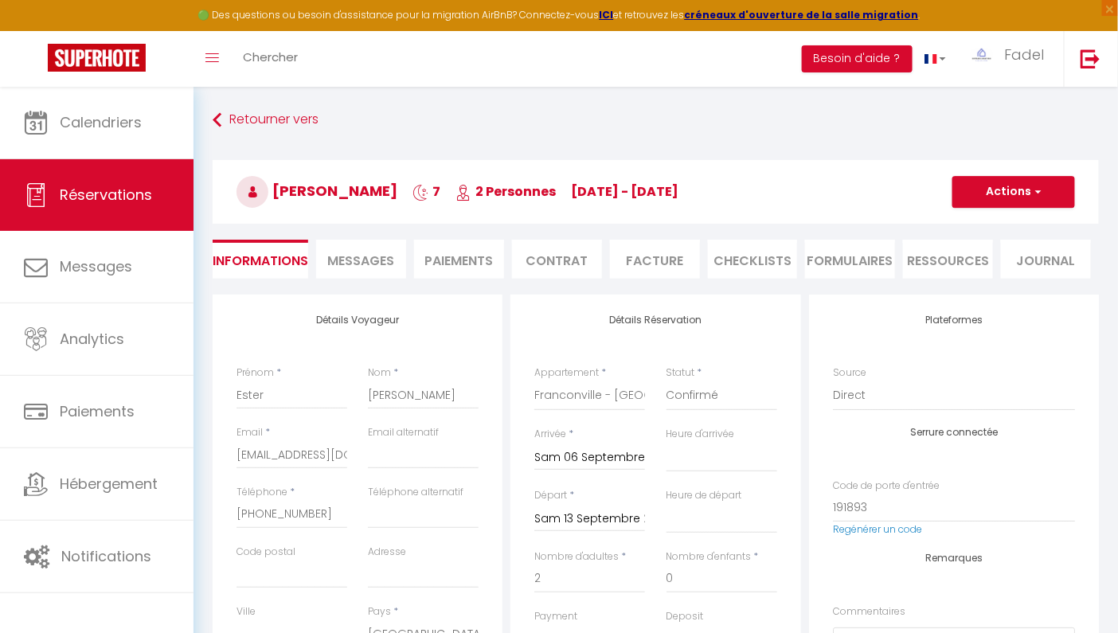
select select
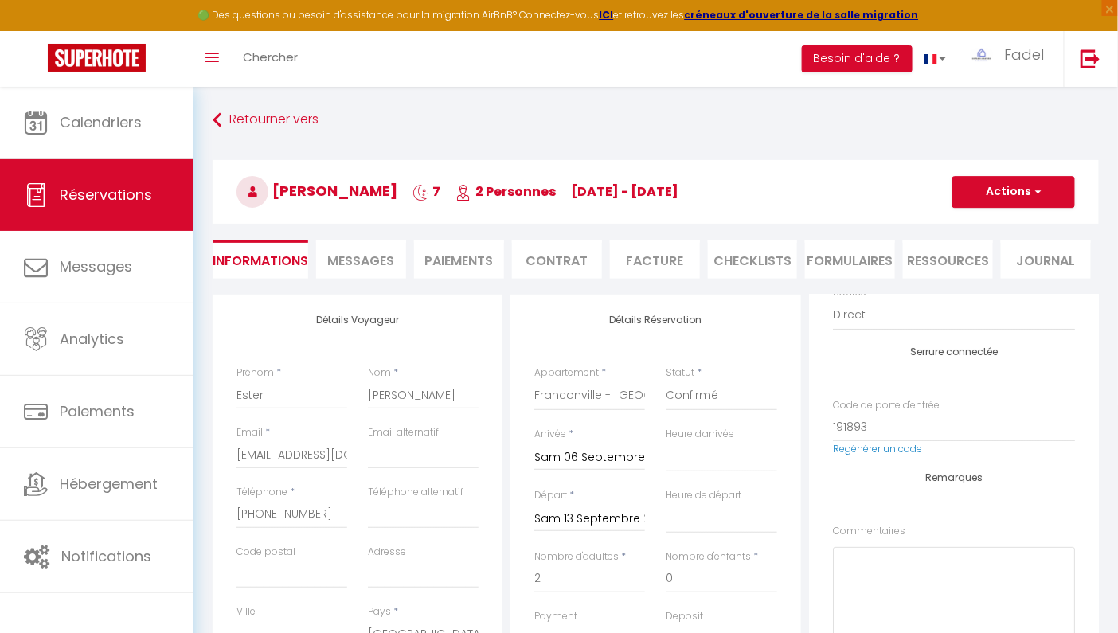
click at [487, 260] on li "Paiements" at bounding box center [459, 259] width 90 height 39
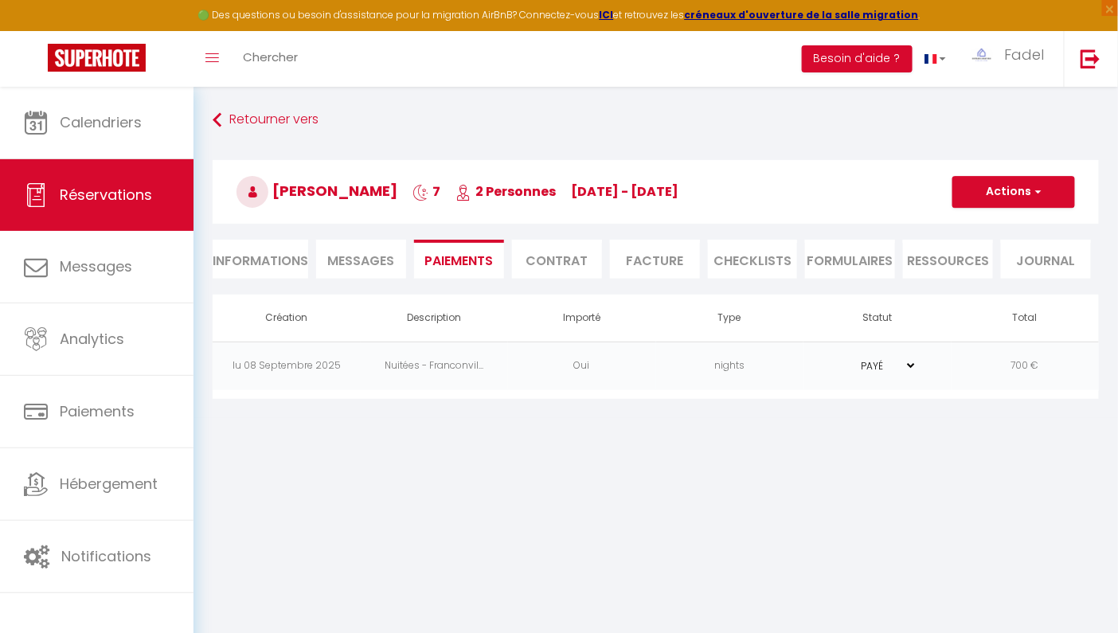
click at [495, 370] on td "Nuitées - Franconvil..." at bounding box center [435, 366] width 148 height 49
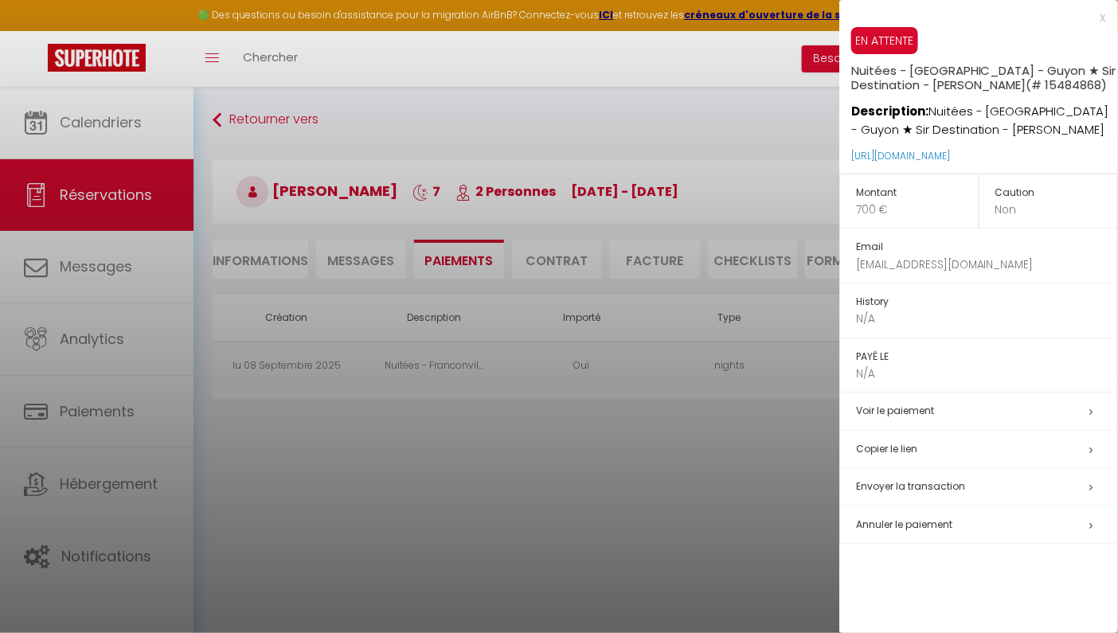
click at [687, 473] on div at bounding box center [559, 316] width 1118 height 633
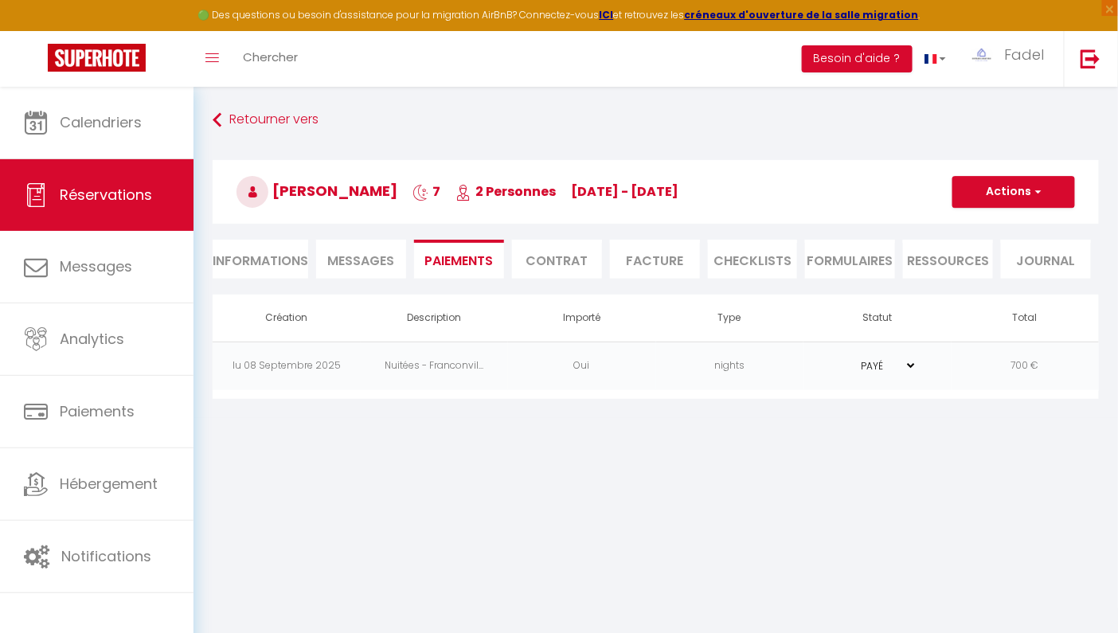
click at [260, 243] on li "Informations" at bounding box center [261, 259] width 96 height 39
select select
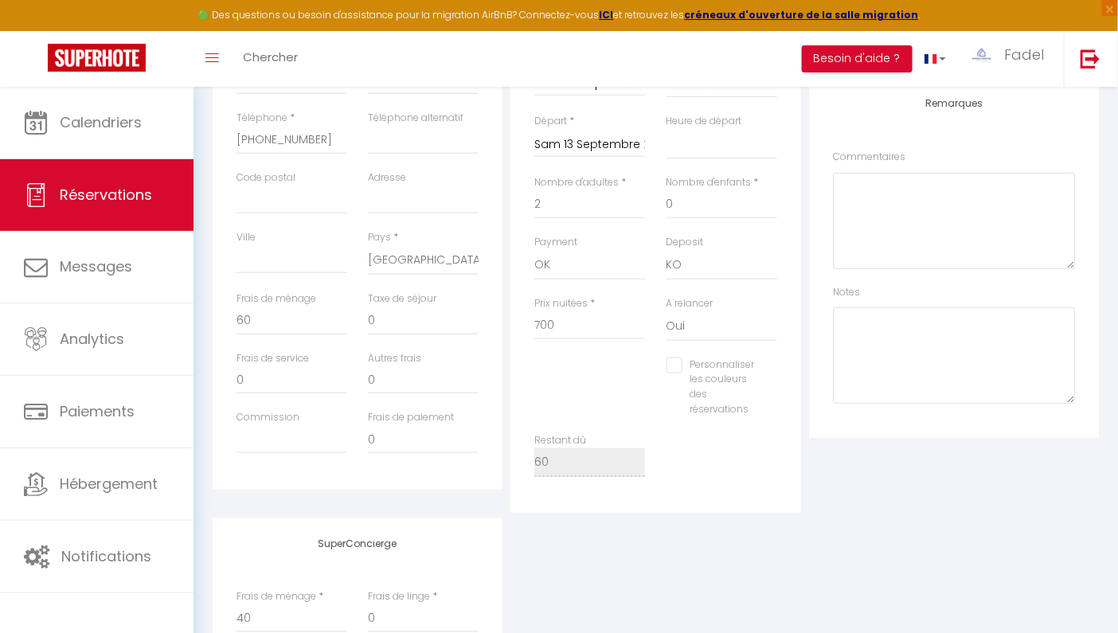
scroll to position [377, 0]
click at [550, 319] on input "700" at bounding box center [589, 322] width 111 height 29
type input "6"
select select
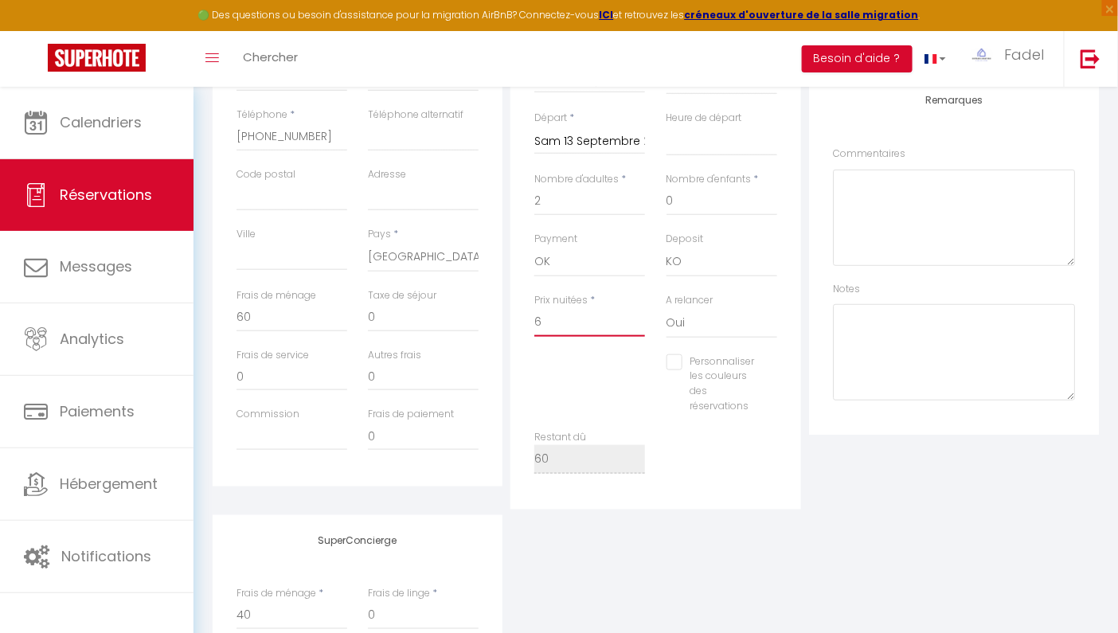
select select
checkbox input "false"
type input "64"
select select
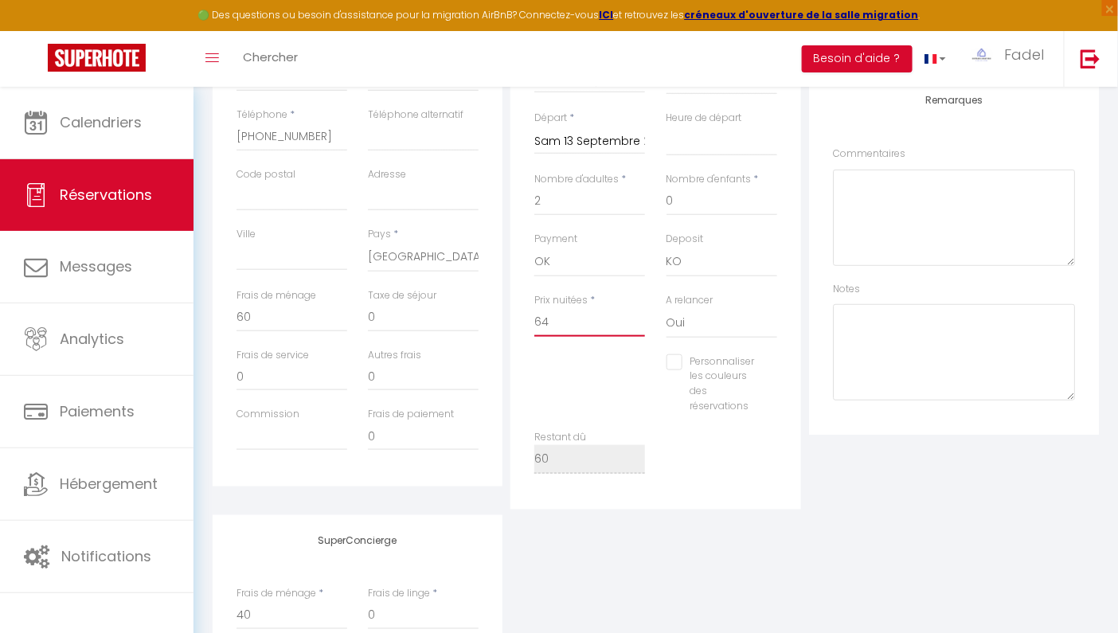
checkbox input "false"
type input "640"
select select
checkbox input "false"
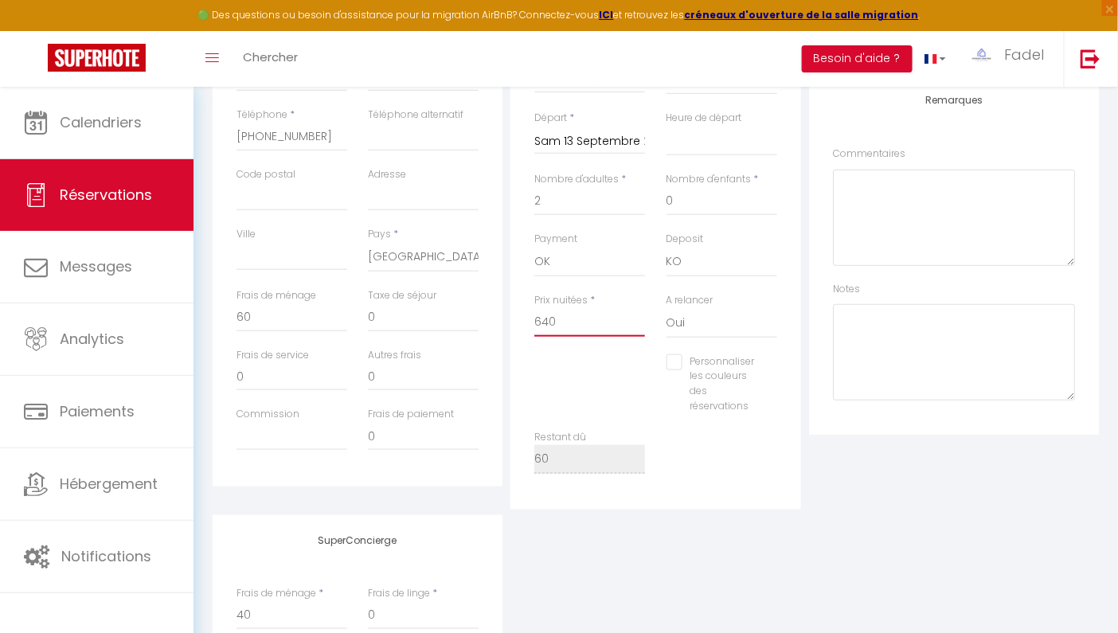
type input "640"
type input "0"
select select
checkbox input "false"
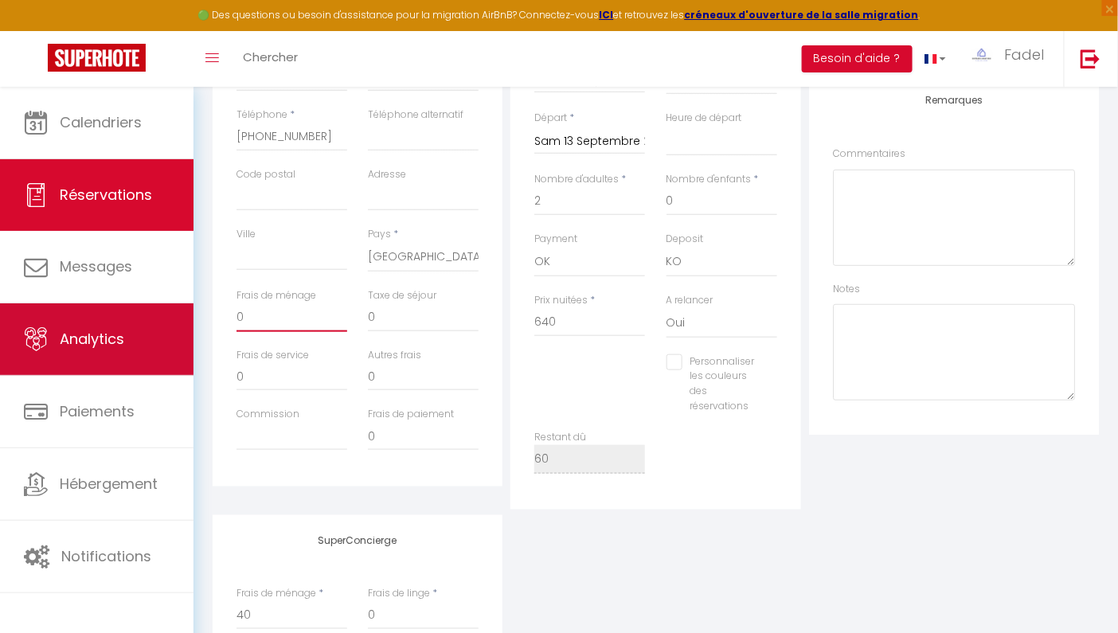
drag, startPoint x: 285, startPoint y: 319, endPoint x: 184, endPoint y: 311, distance: 101.5
click at [184, 311] on div "🟢 Des questions ou besoin d'assistance pour la migration AirBnB? Connectez-vous…" at bounding box center [559, 272] width 1118 height 1127
type input "1"
select select
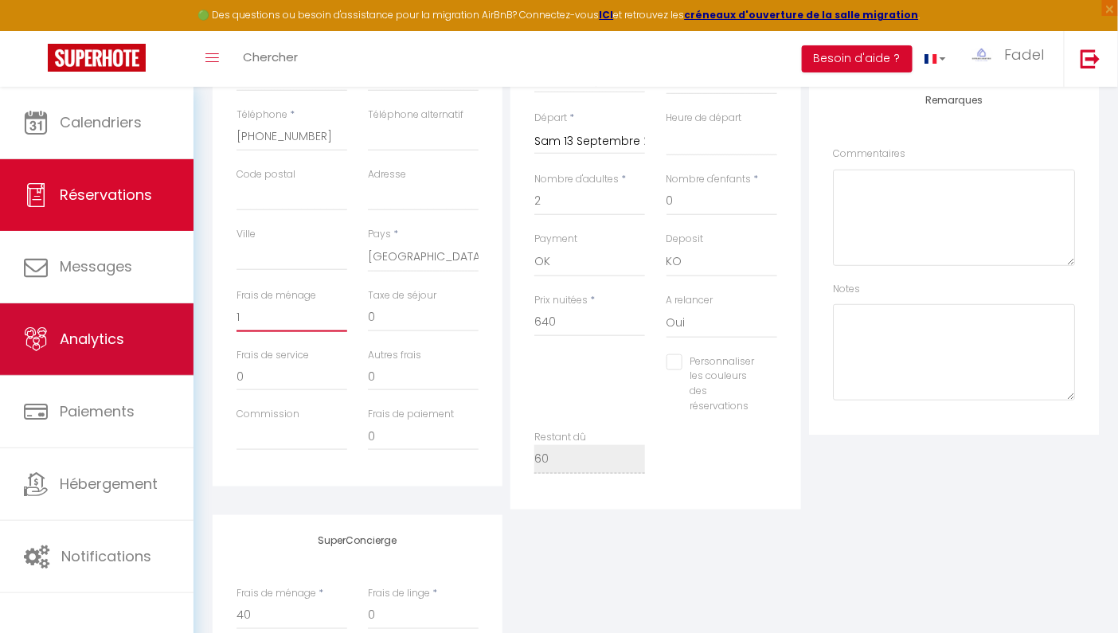
checkbox input "false"
type input "12"
select select
checkbox input "false"
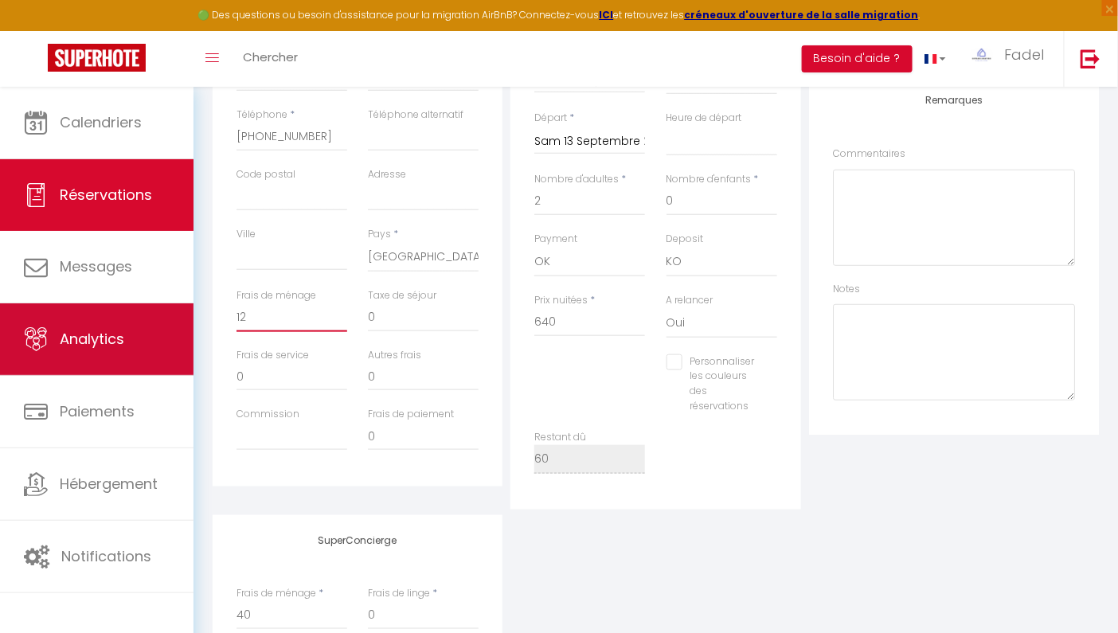
type input "120"
select select
checkbox input "false"
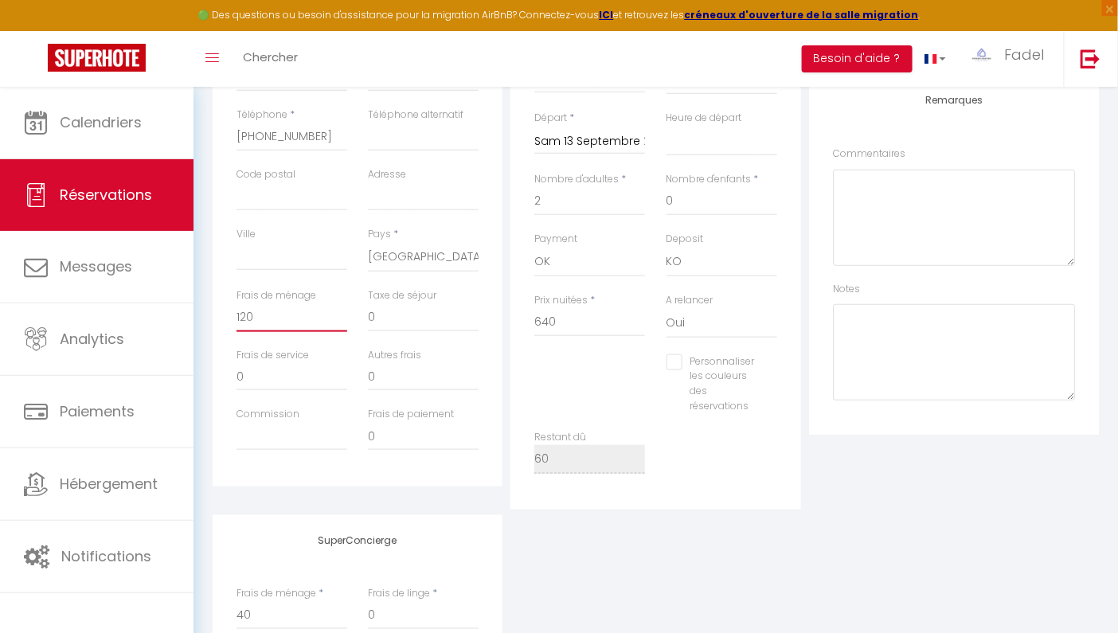
type input "120"
click at [730, 542] on div "SuperConcierge Frais de ménage * 40 Frais [PERSON_NAME] * 0 Frais de checkin * 0" at bounding box center [656, 620] width 894 height 210
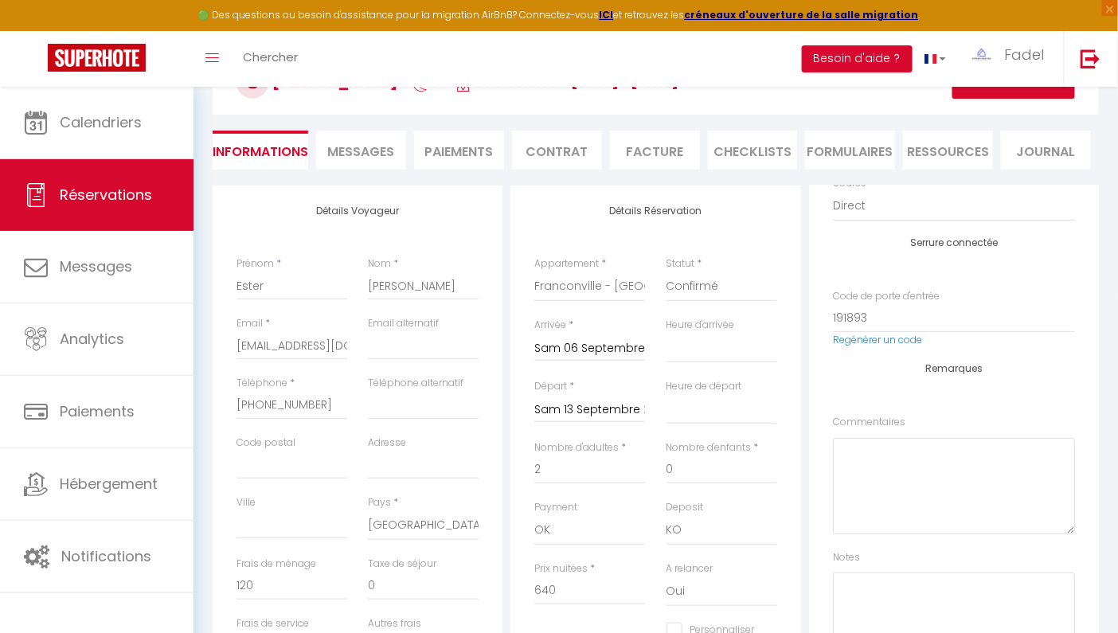
scroll to position [110, 0]
click at [992, 92] on button "Actions" at bounding box center [1013, 82] width 123 height 32
click at [980, 111] on link "Enregistrer" at bounding box center [998, 117] width 126 height 21
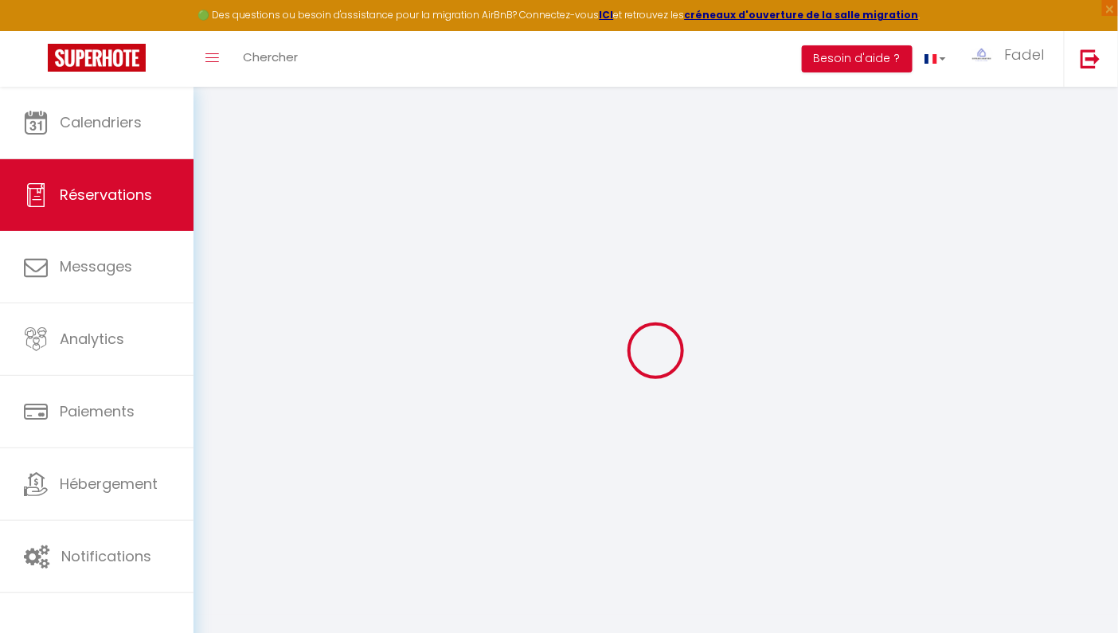
select select "not_cancelled"
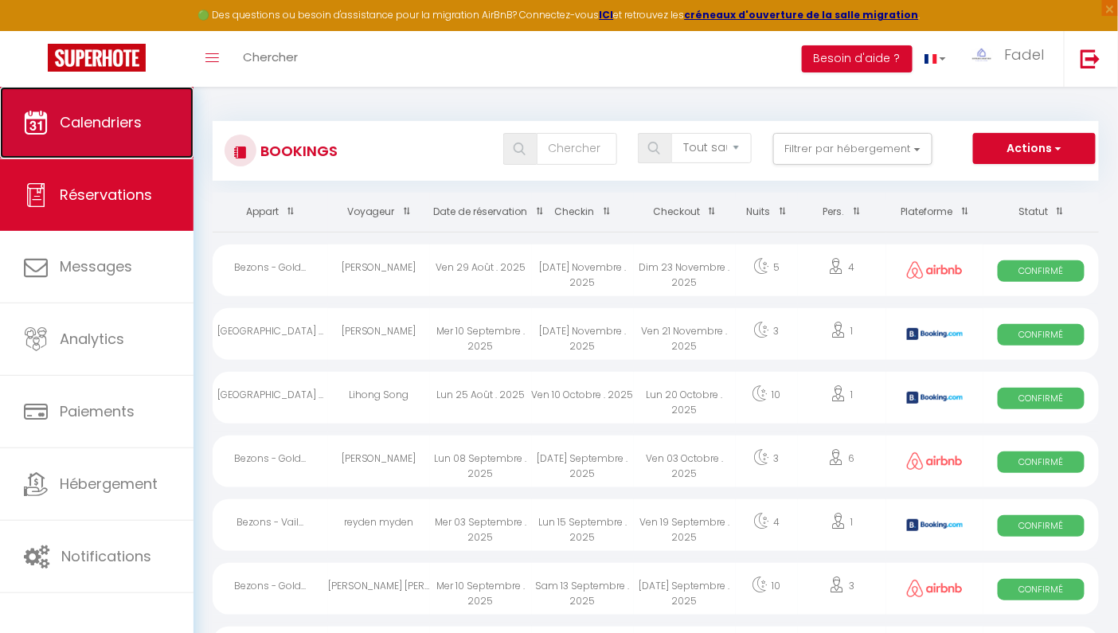
click at [115, 127] on span "Calendriers" at bounding box center [101, 122] width 82 height 20
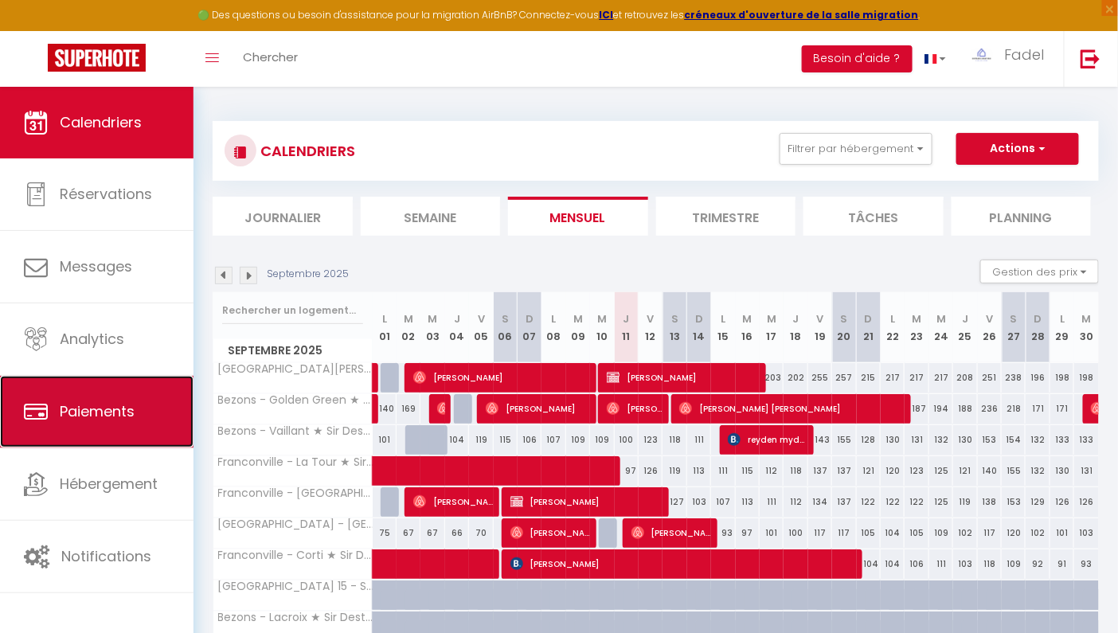
click at [111, 401] on span "Paiements" at bounding box center [97, 411] width 75 height 20
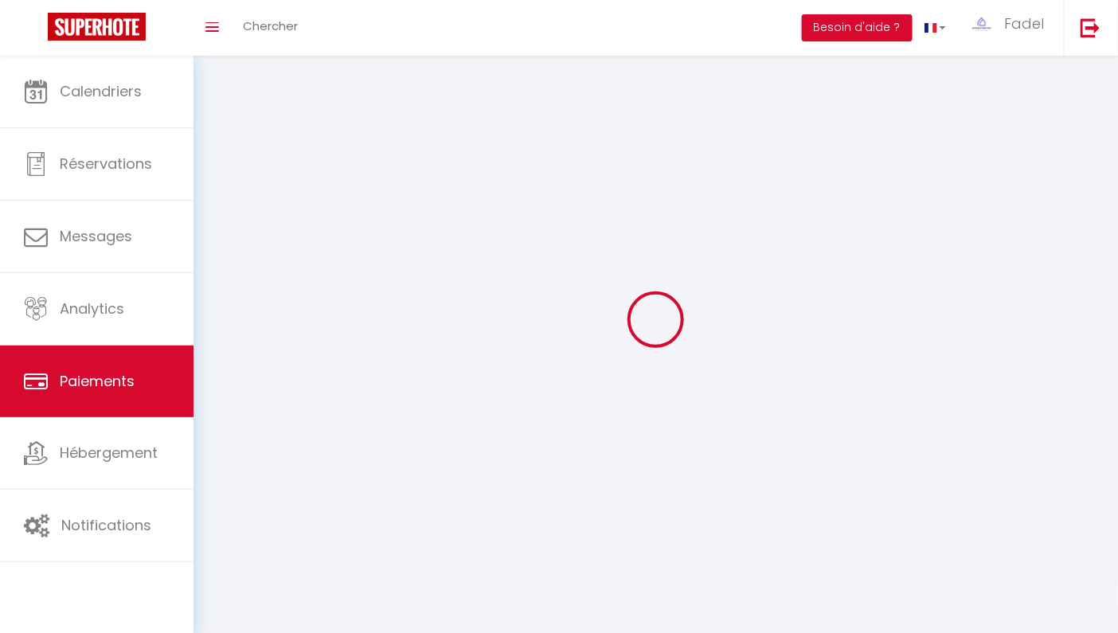
select select "2"
select select "0"
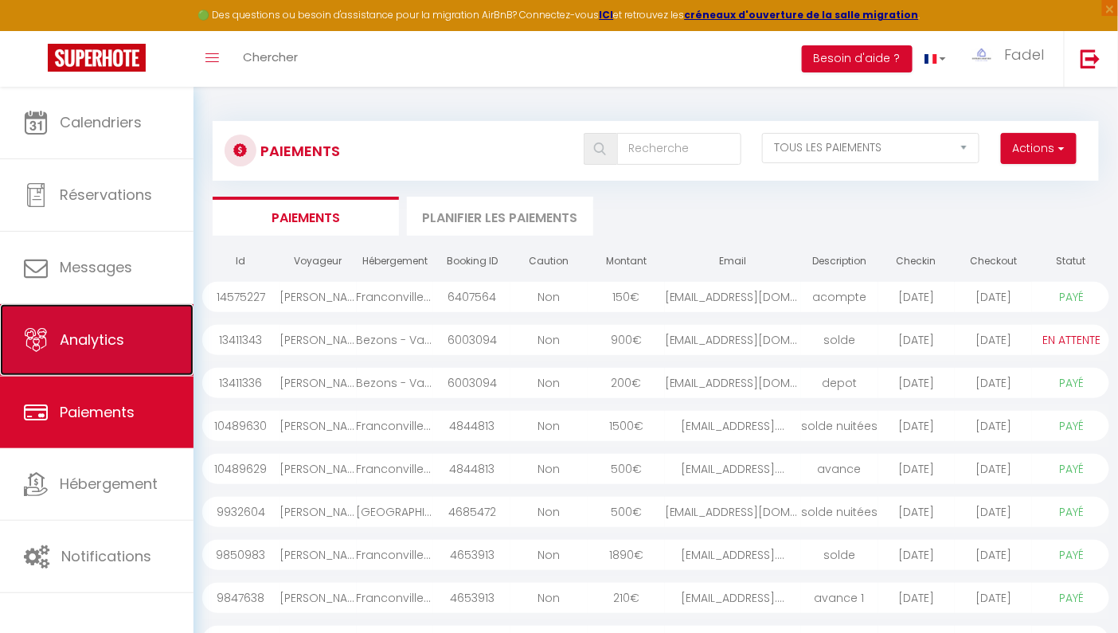
click at [106, 354] on link "Analytics" at bounding box center [97, 340] width 194 height 72
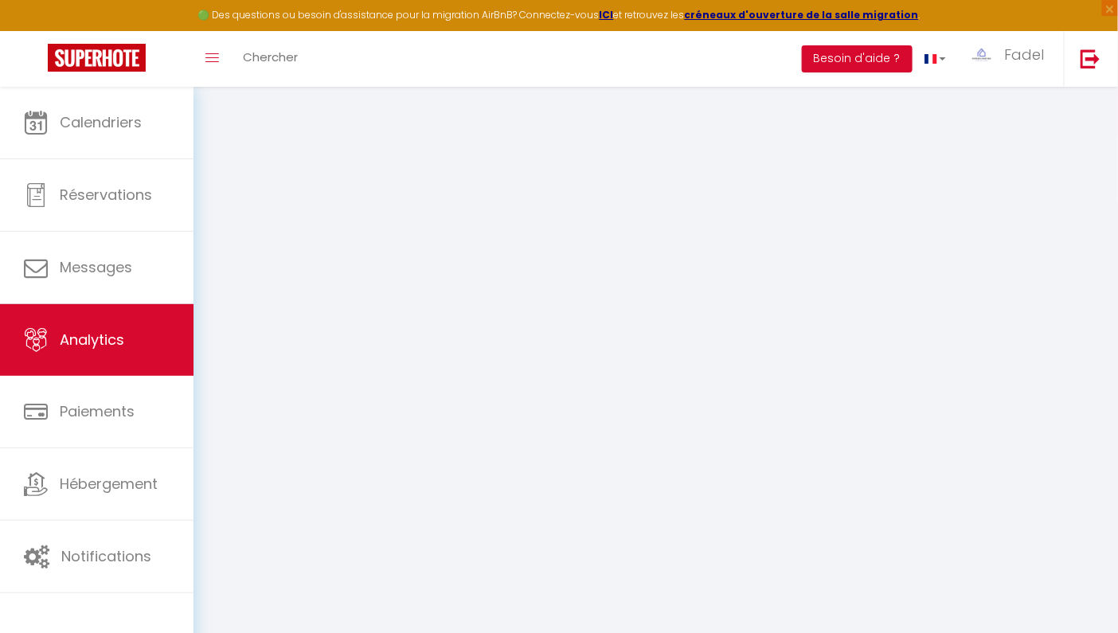
select select "2025"
select select "9"
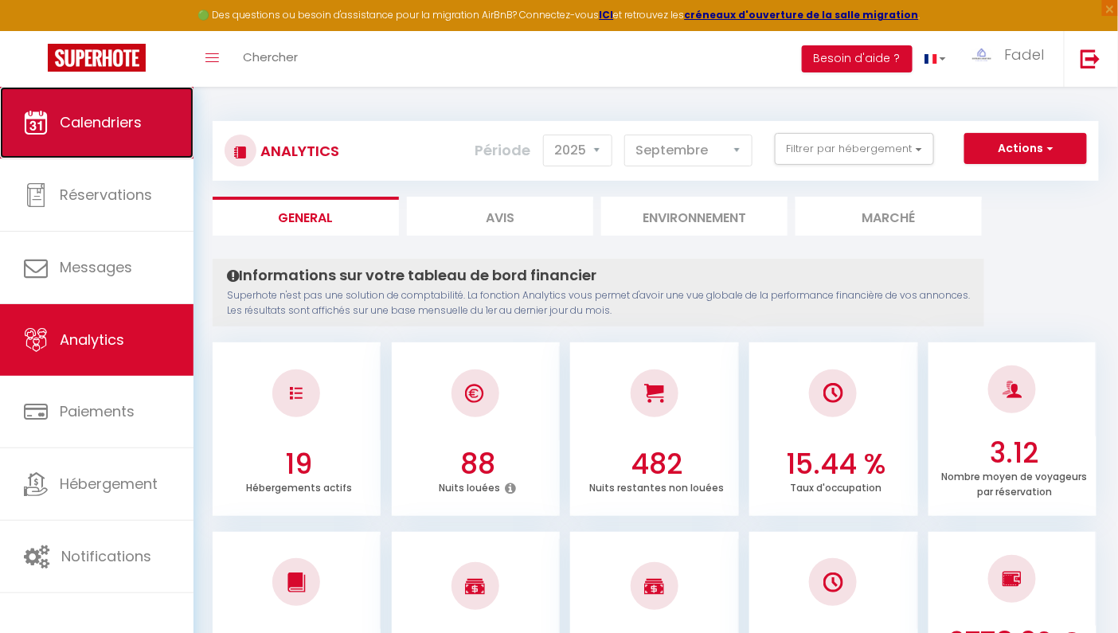
click at [115, 106] on link "Calendriers" at bounding box center [97, 123] width 194 height 72
